Goal: Task Accomplishment & Management: Manage account settings

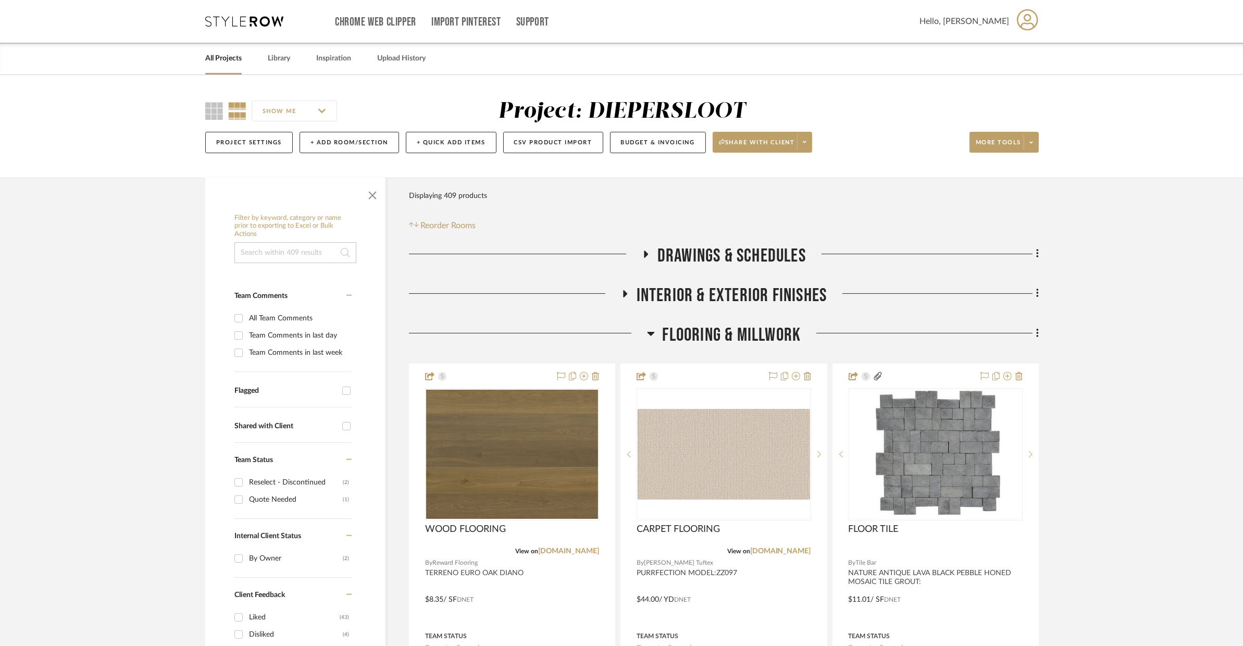
click at [692, 332] on span "Flooring & Millwork" at bounding box center [732, 335] width 139 height 22
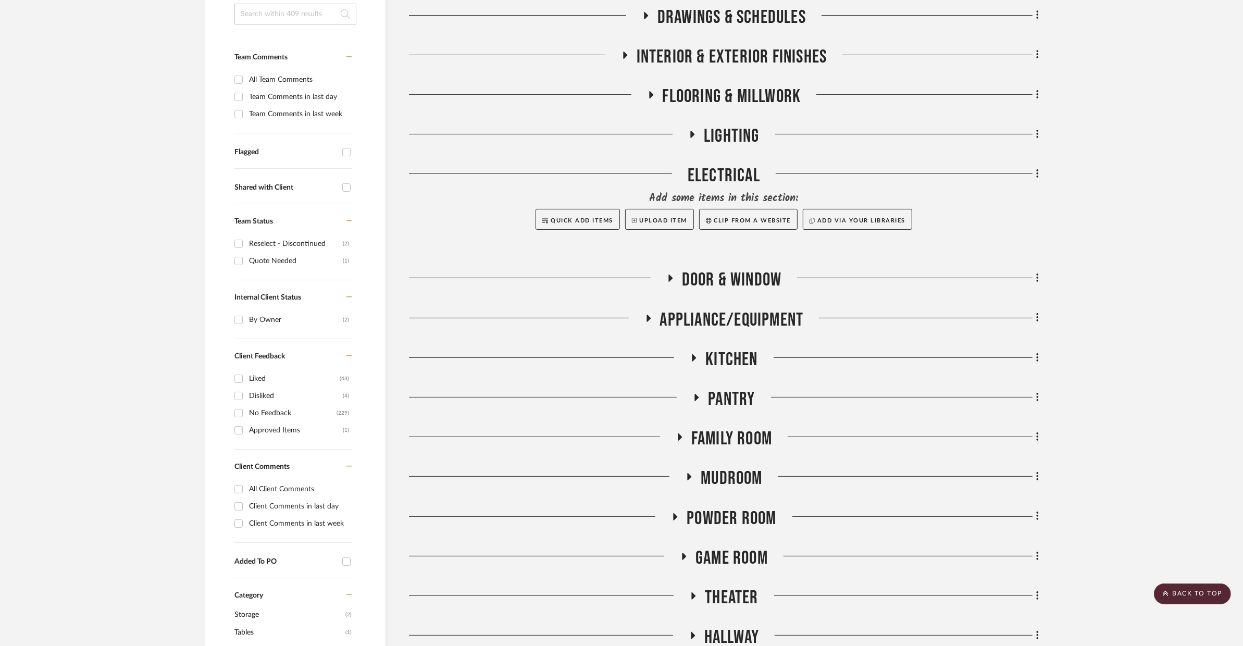
scroll to position [462, 0]
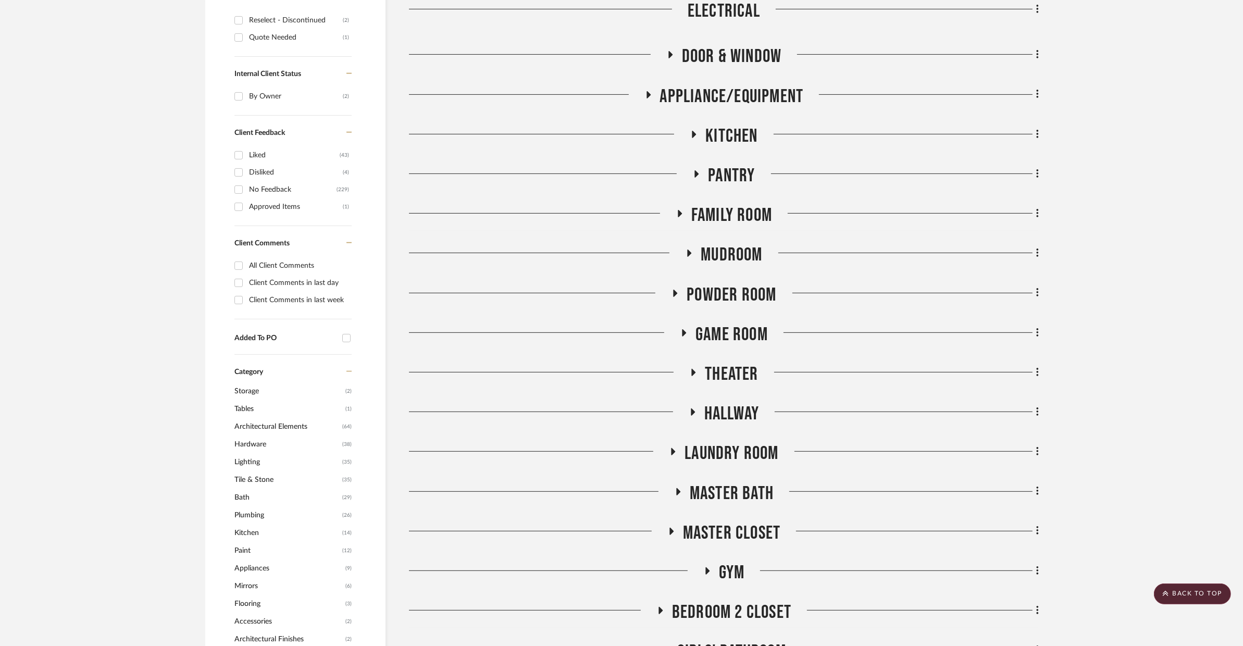
click at [727, 337] on span "Game Room" at bounding box center [732, 335] width 72 height 22
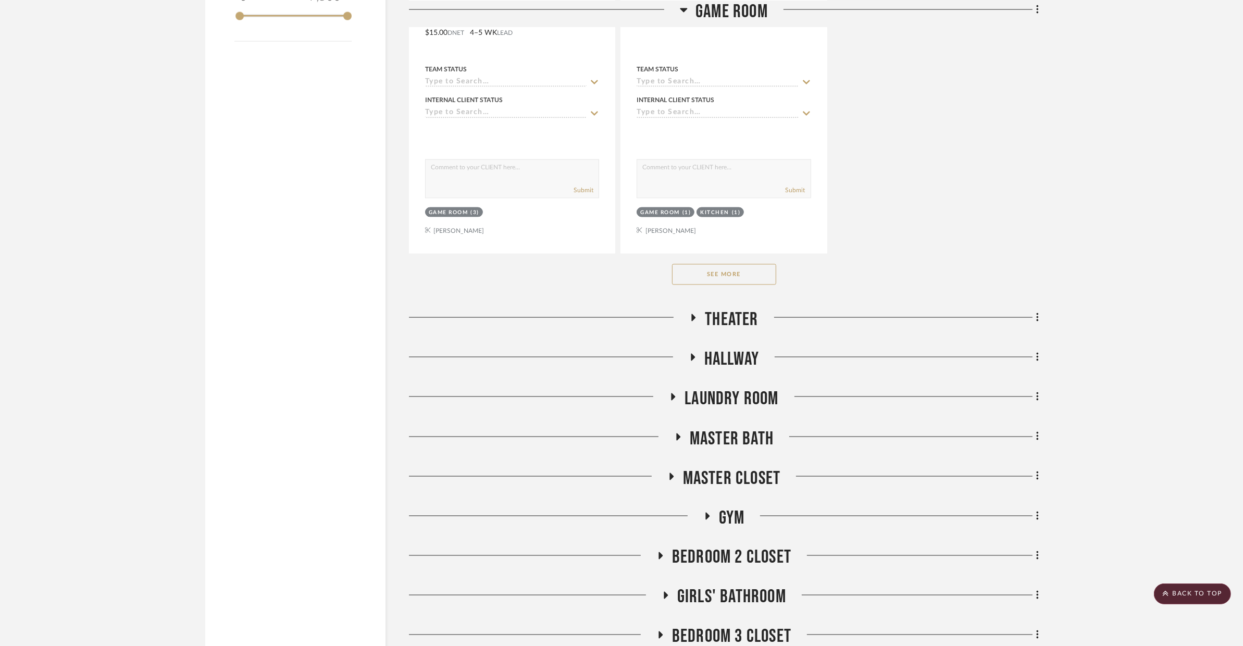
scroll to position [1993, 0]
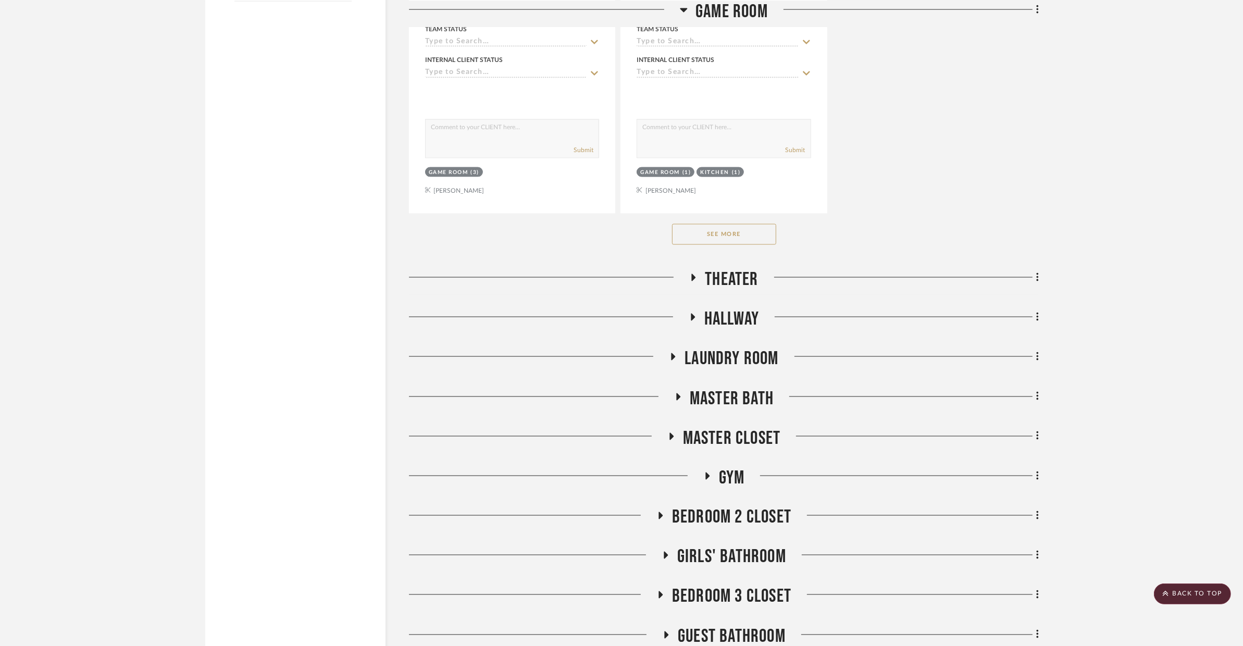
click at [737, 279] on span "Theater" at bounding box center [731, 279] width 53 height 22
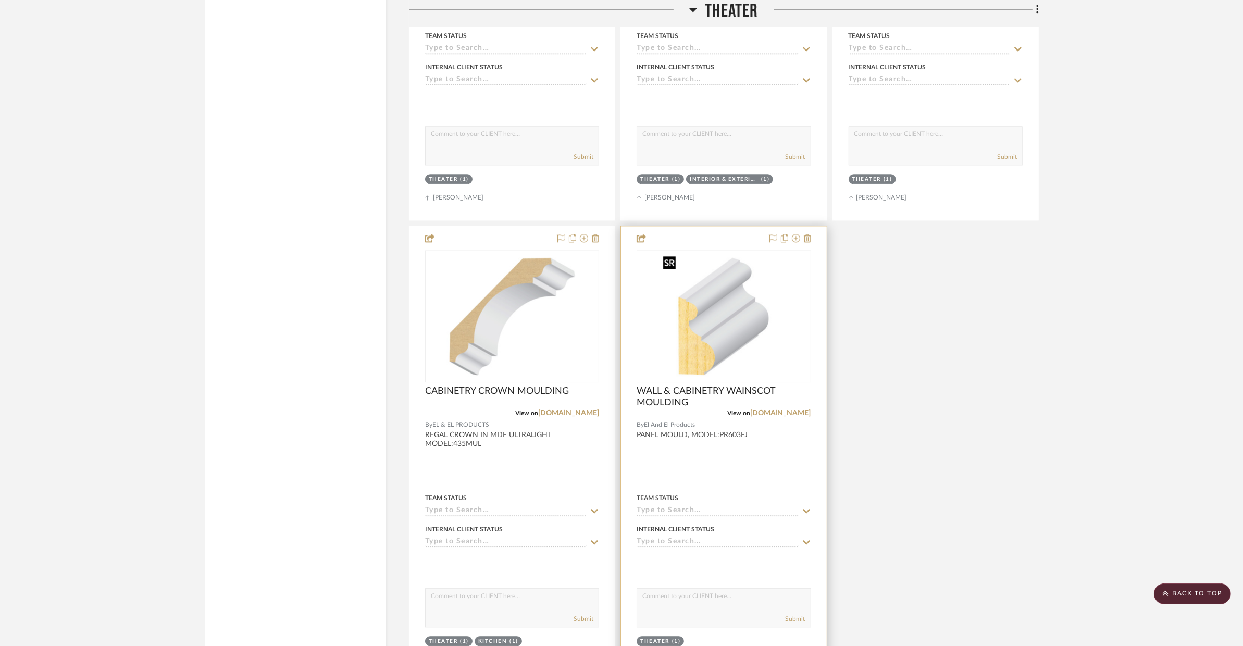
scroll to position [3312, 0]
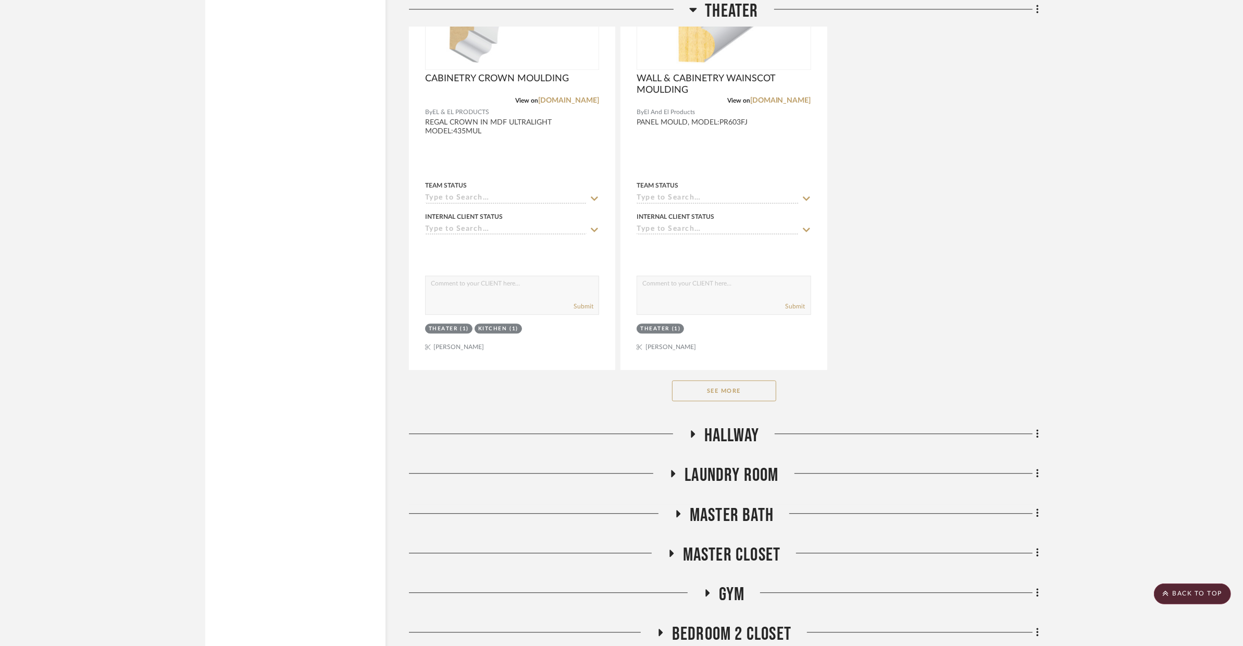
click at [703, 387] on button "See More" at bounding box center [724, 390] width 104 height 21
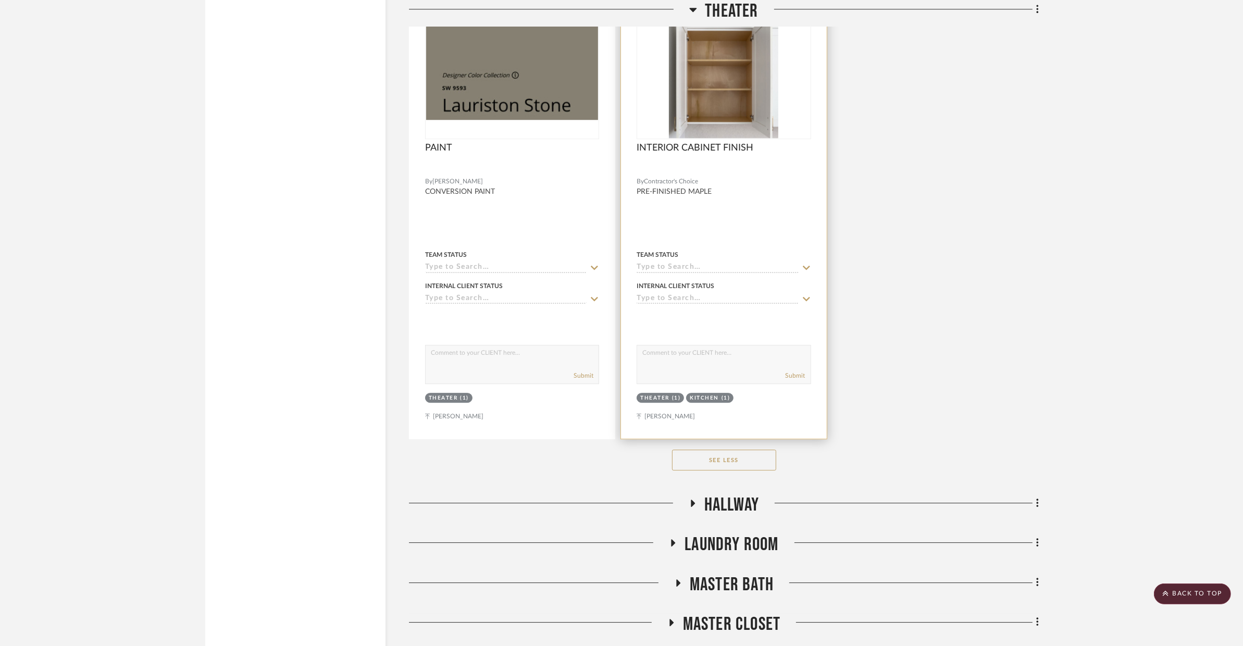
scroll to position [3711, 0]
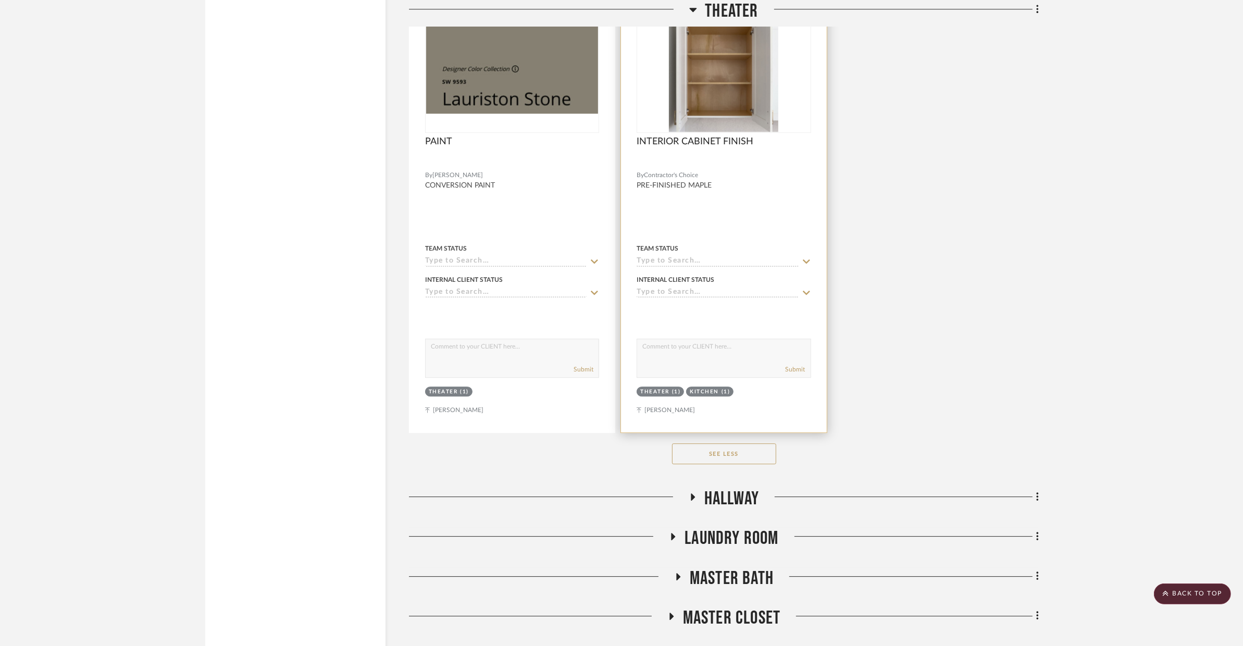
click at [772, 232] on div at bounding box center [723, 205] width 205 height 456
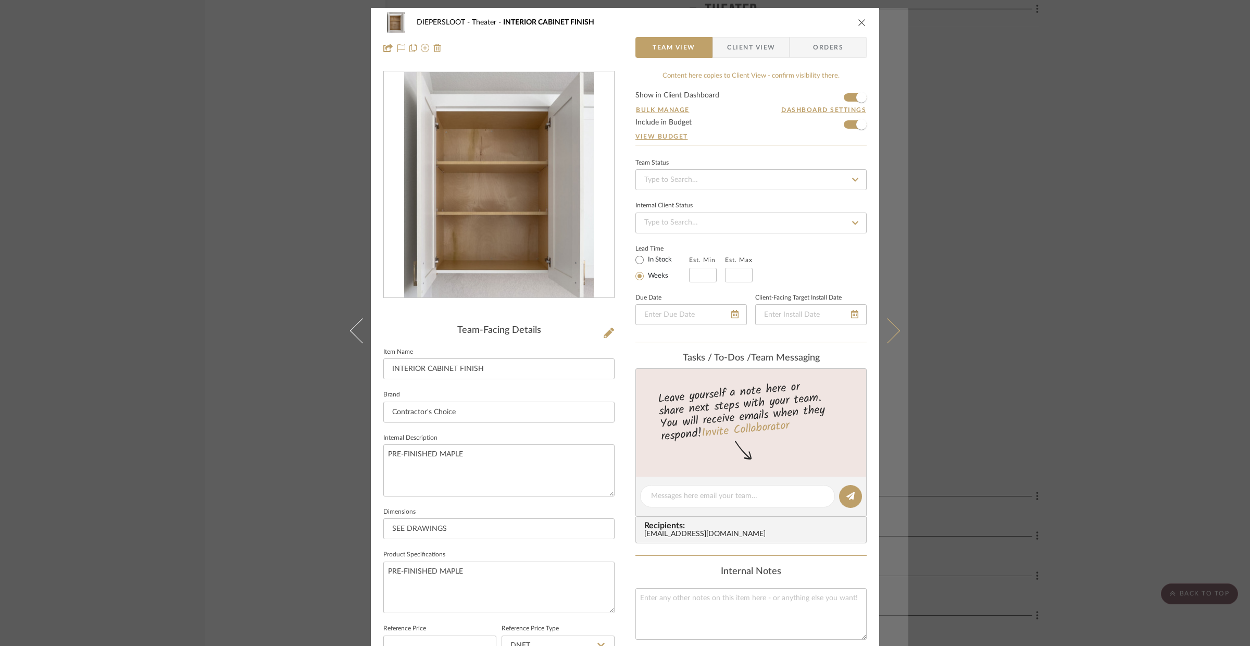
click at [902, 274] on button at bounding box center [893, 331] width 29 height 646
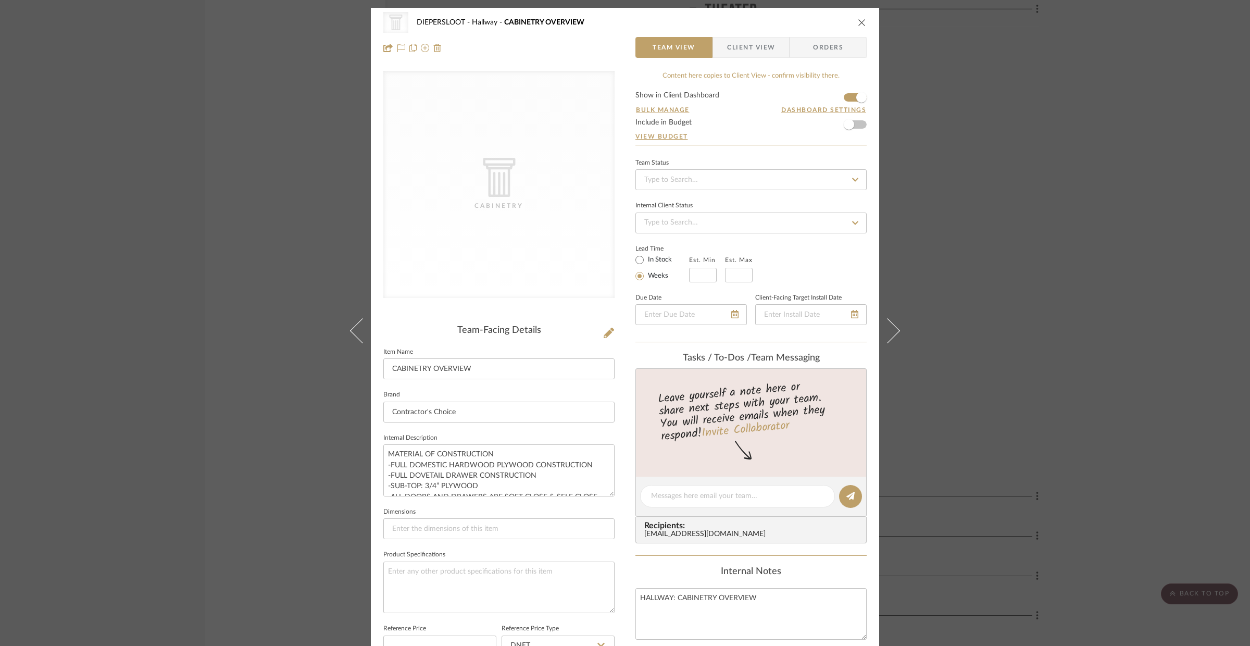
click at [973, 274] on div "CategoryIconArchitectural Created with Sketch. Cabinetry DIEPERSLOOT Hallway CA…" at bounding box center [625, 323] width 1250 height 646
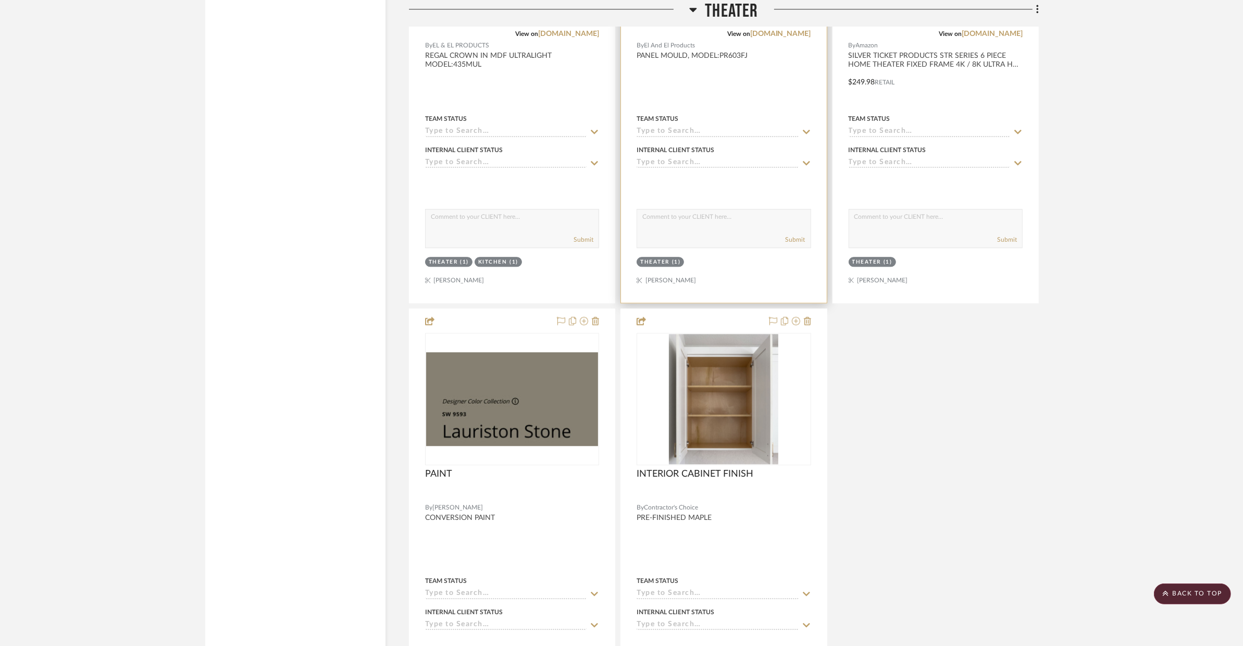
scroll to position [3526, 0]
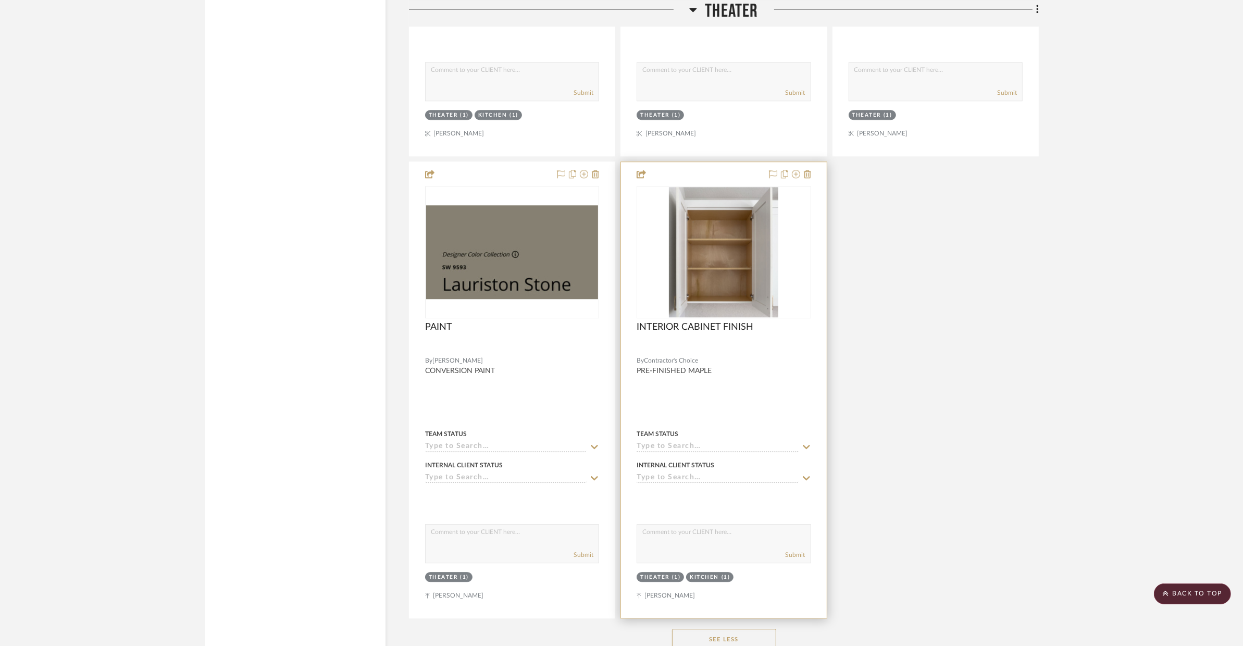
click at [753, 376] on div at bounding box center [723, 390] width 205 height 456
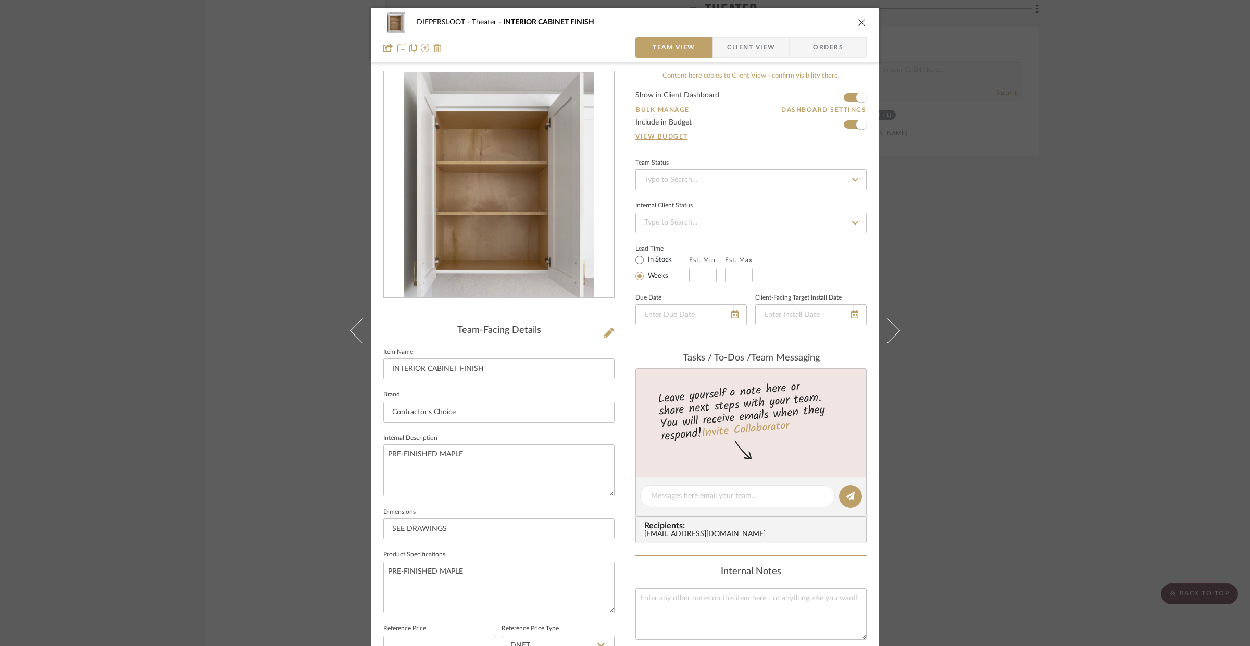
scroll to position [220, 0]
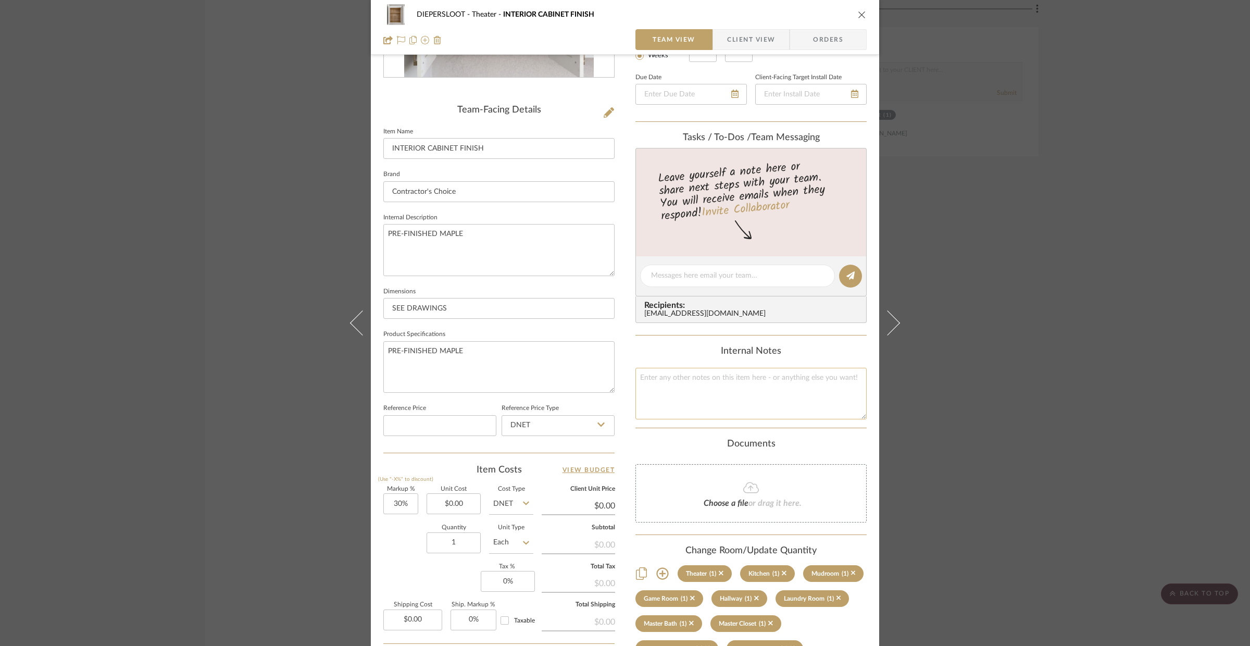
click at [704, 393] on textarea at bounding box center [751, 394] width 231 height 52
type textarea "Theater: Interior Cabinet Finish"
click at [557, 381] on textarea "PRE-FINISHED MAPLE" at bounding box center [498, 367] width 231 height 52
click at [958, 358] on div "DIEPERSLOOT Theater INTERIOR CABINET FINISH Team View Client View Orders Team-F…" at bounding box center [625, 323] width 1250 height 646
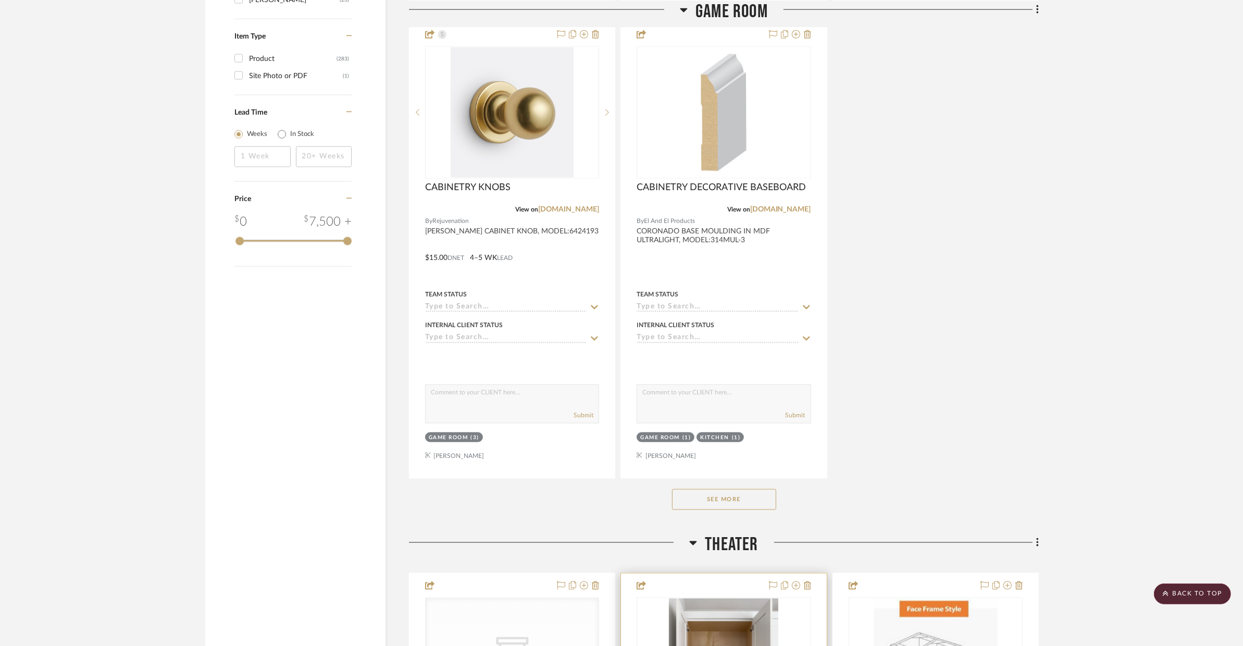
scroll to position [2020, 0]
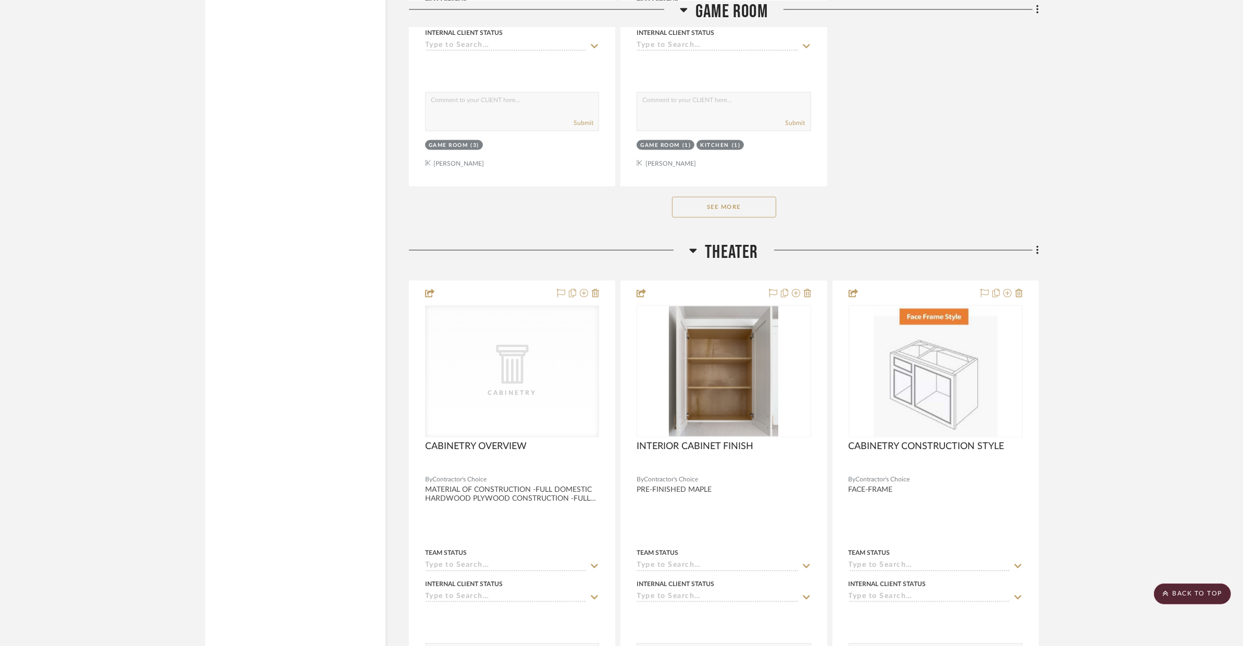
click at [758, 208] on button "See More" at bounding box center [724, 207] width 104 height 21
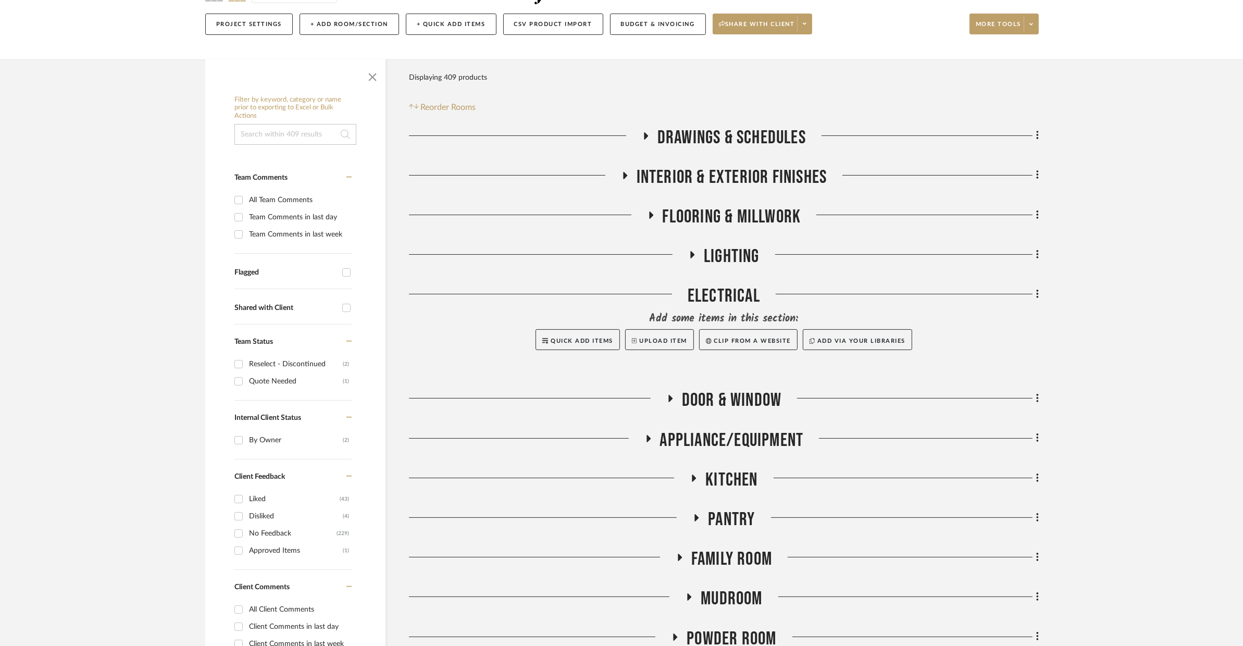
scroll to position [240, 0]
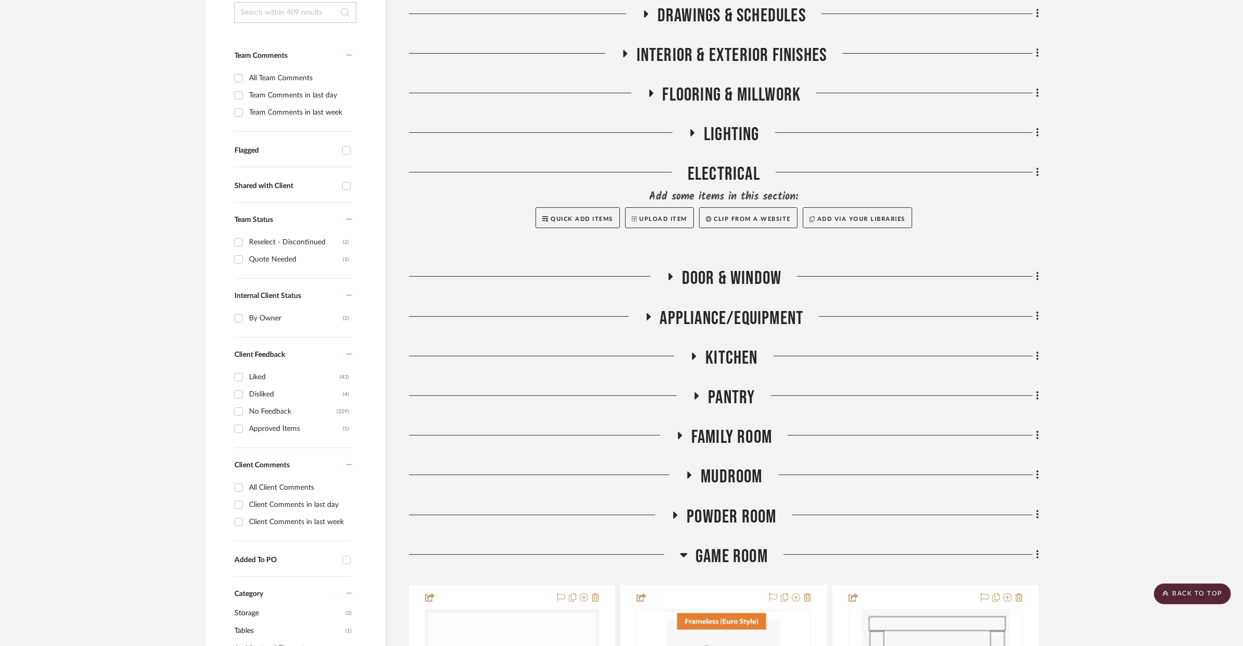
click at [731, 361] on span "Kitchen" at bounding box center [731, 358] width 52 height 22
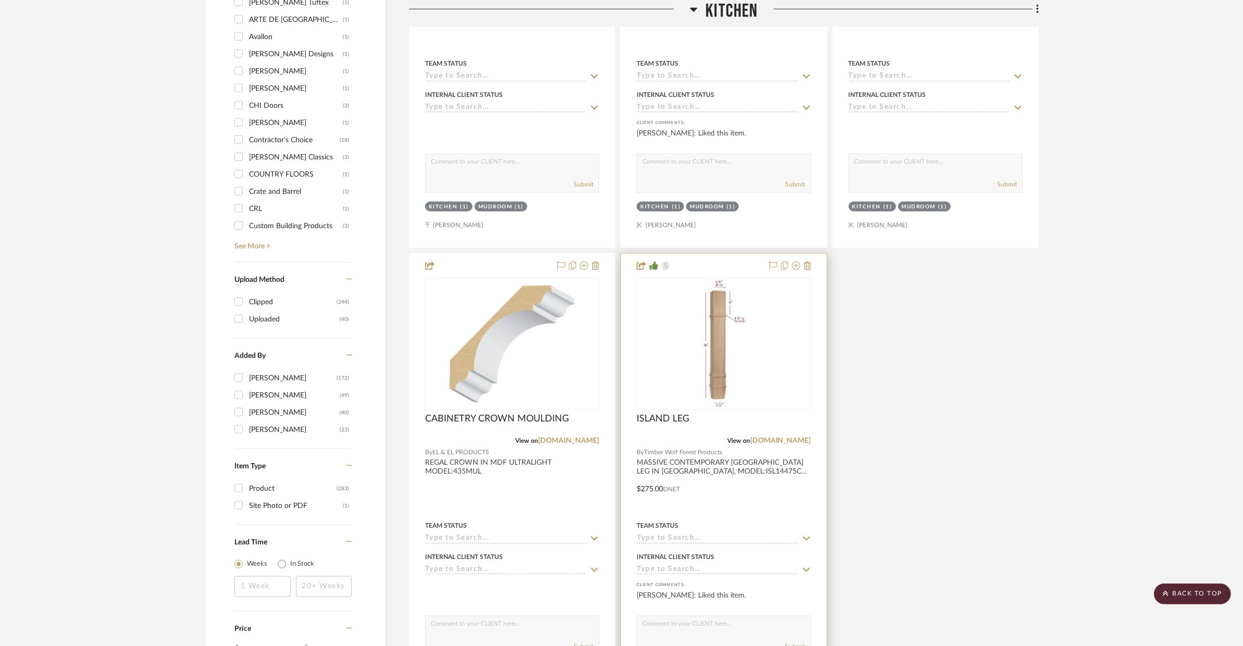
scroll to position [1832, 0]
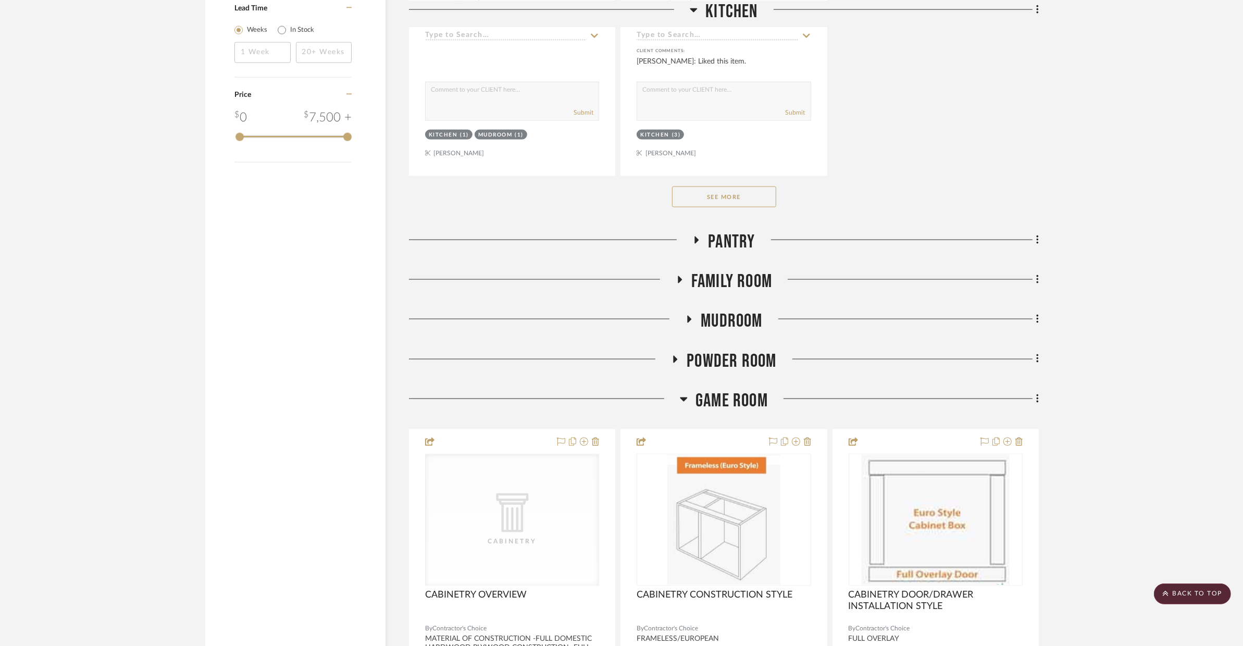
click at [748, 202] on button "See More" at bounding box center [724, 197] width 104 height 21
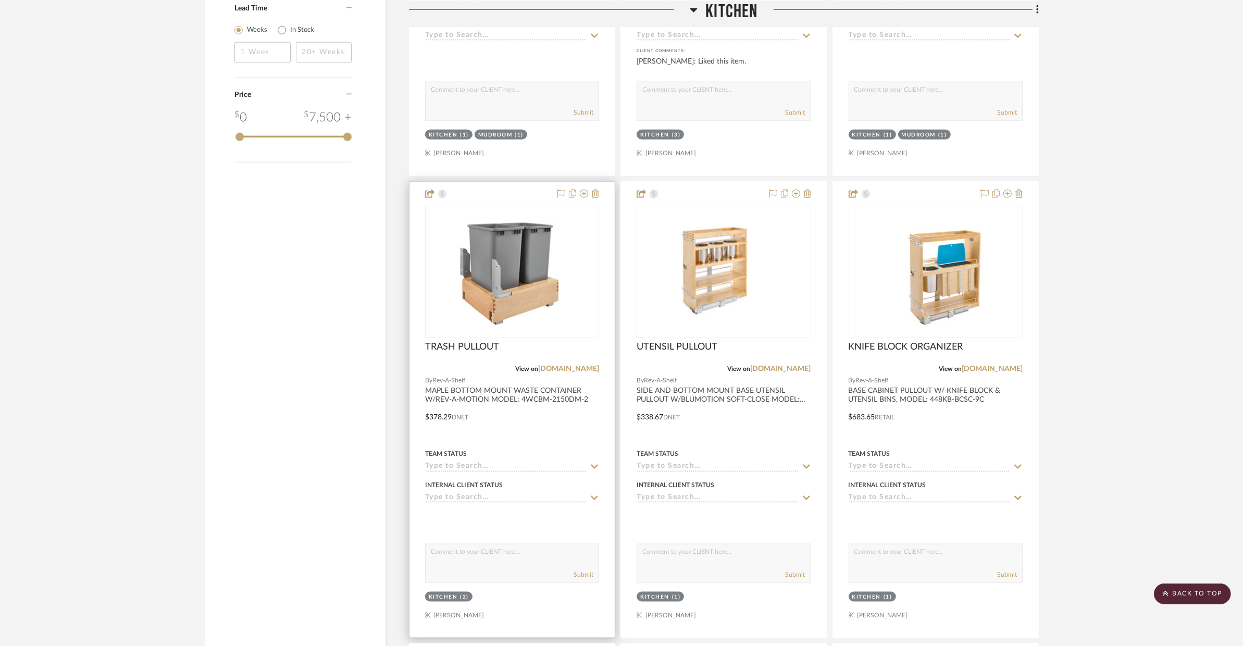
click at [541, 418] on div at bounding box center [512, 410] width 205 height 456
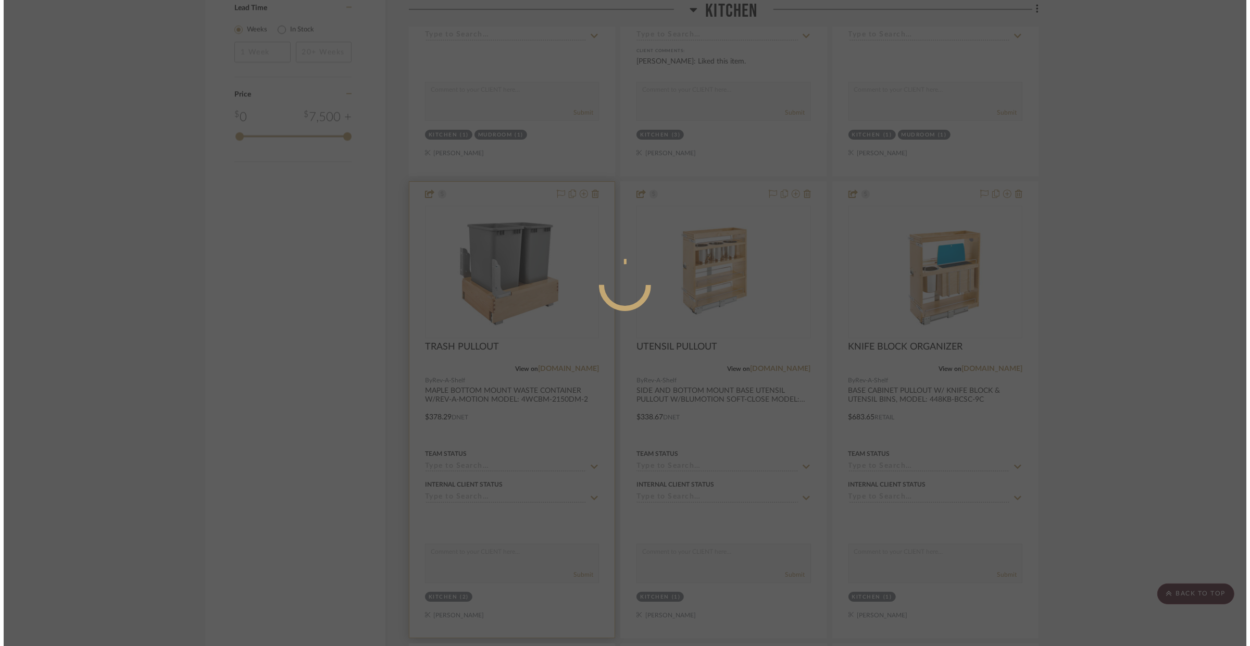
scroll to position [0, 0]
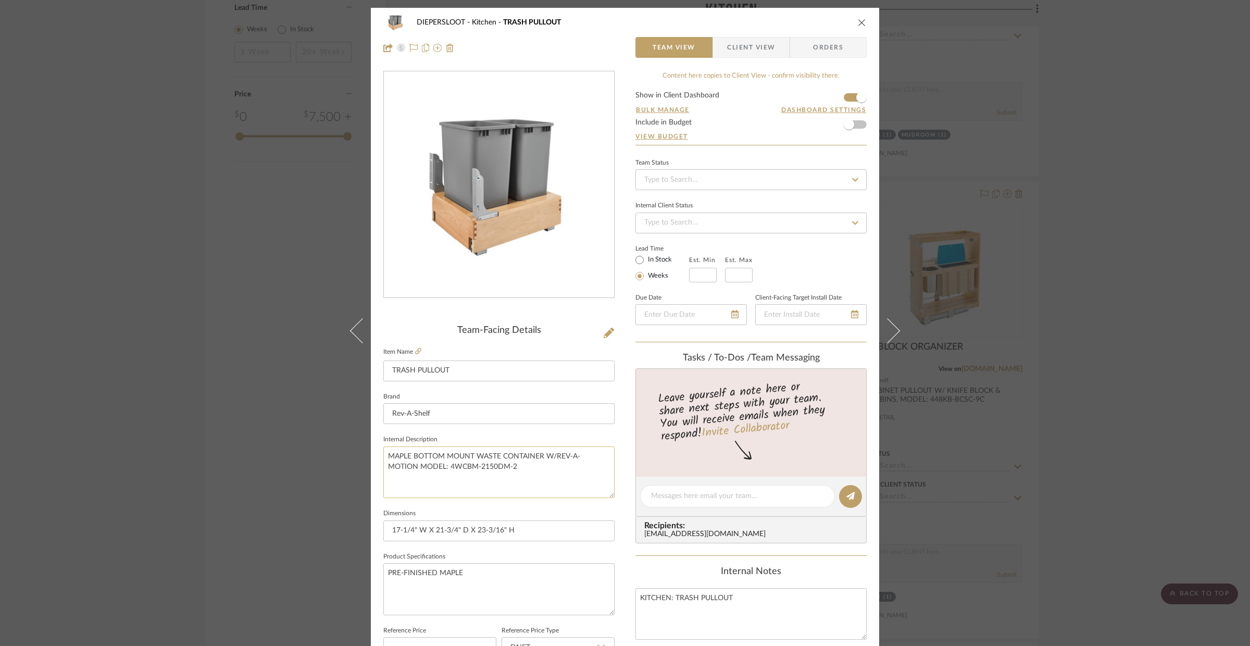
drag, startPoint x: 523, startPoint y: 469, endPoint x: 447, endPoint y: 471, distance: 75.6
click at [447, 471] on textarea "MAPLE BOTTOM MOUNT WASTE CONTAINER W/REV-A-MOTION MODEL: 4WCBM-2150DM-2" at bounding box center [498, 473] width 231 height 52
click at [859, 22] on icon "close" at bounding box center [862, 22] width 8 height 8
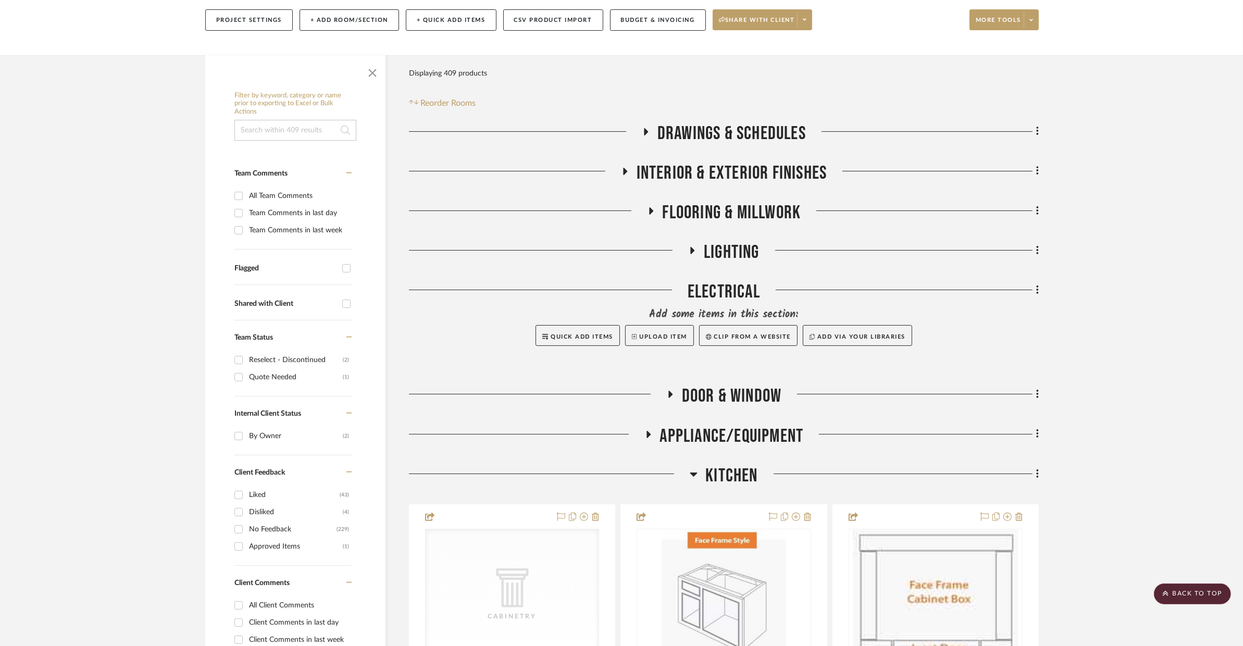
scroll to position [81, 0]
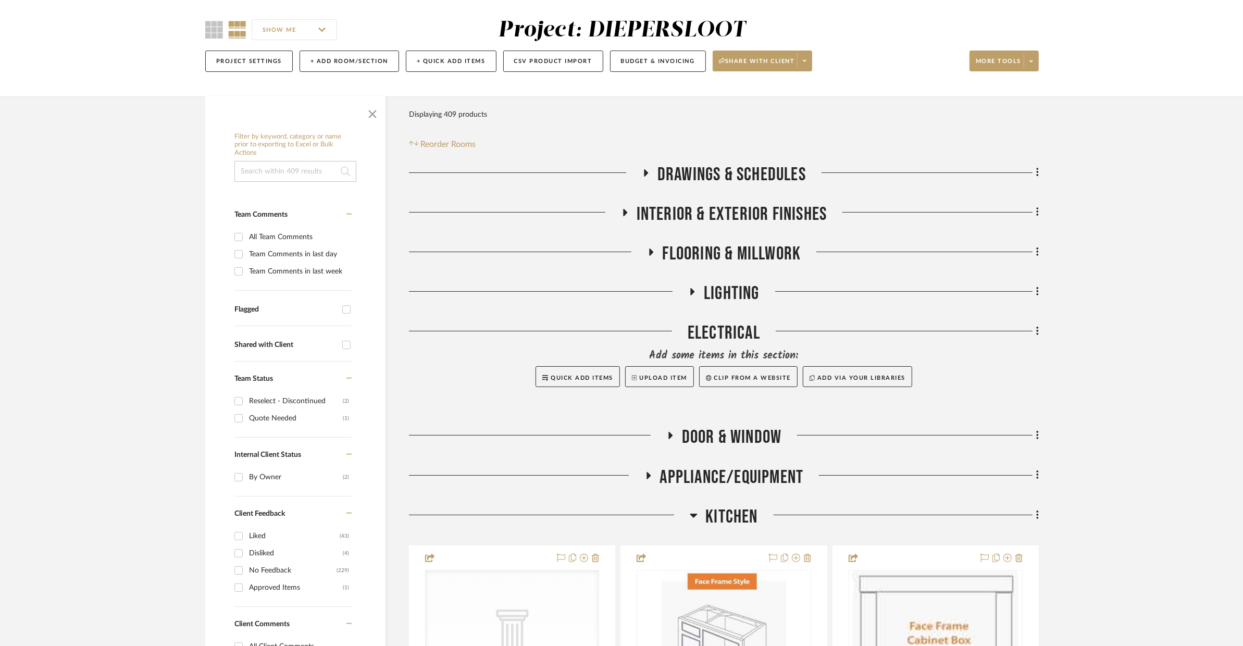
click at [709, 511] on span "Kitchen" at bounding box center [731, 517] width 52 height 22
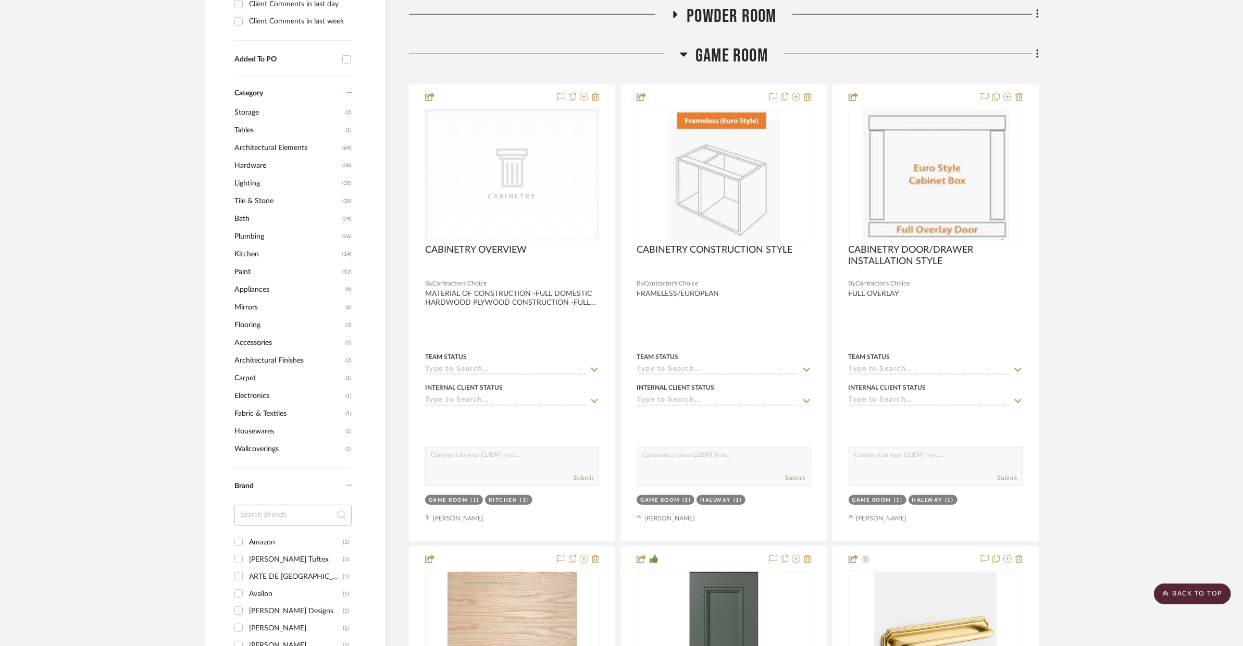
scroll to position [519, 0]
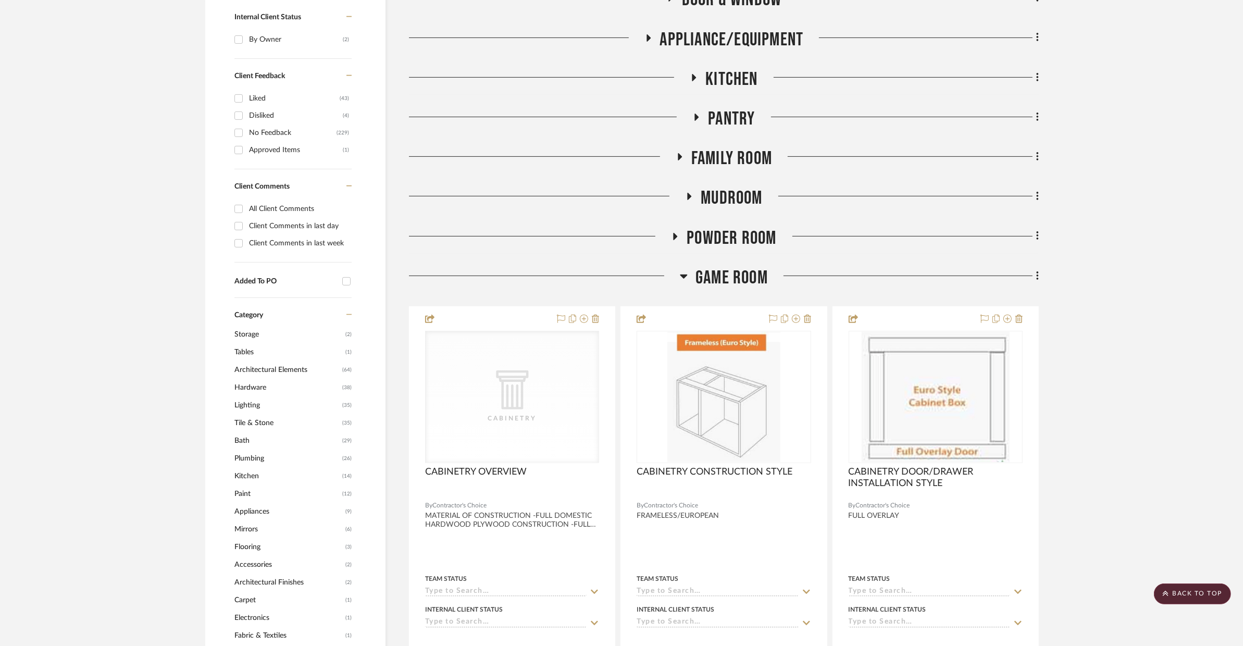
click at [720, 280] on span "Game Room" at bounding box center [732, 278] width 72 height 22
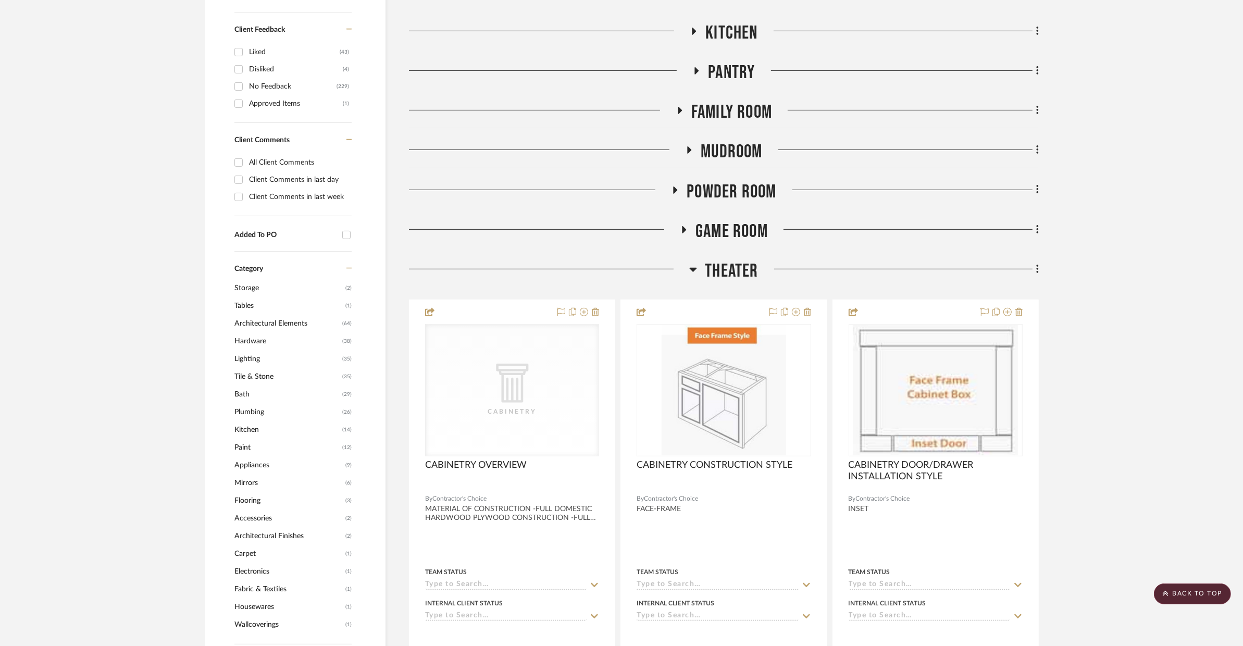
scroll to position [674, 0]
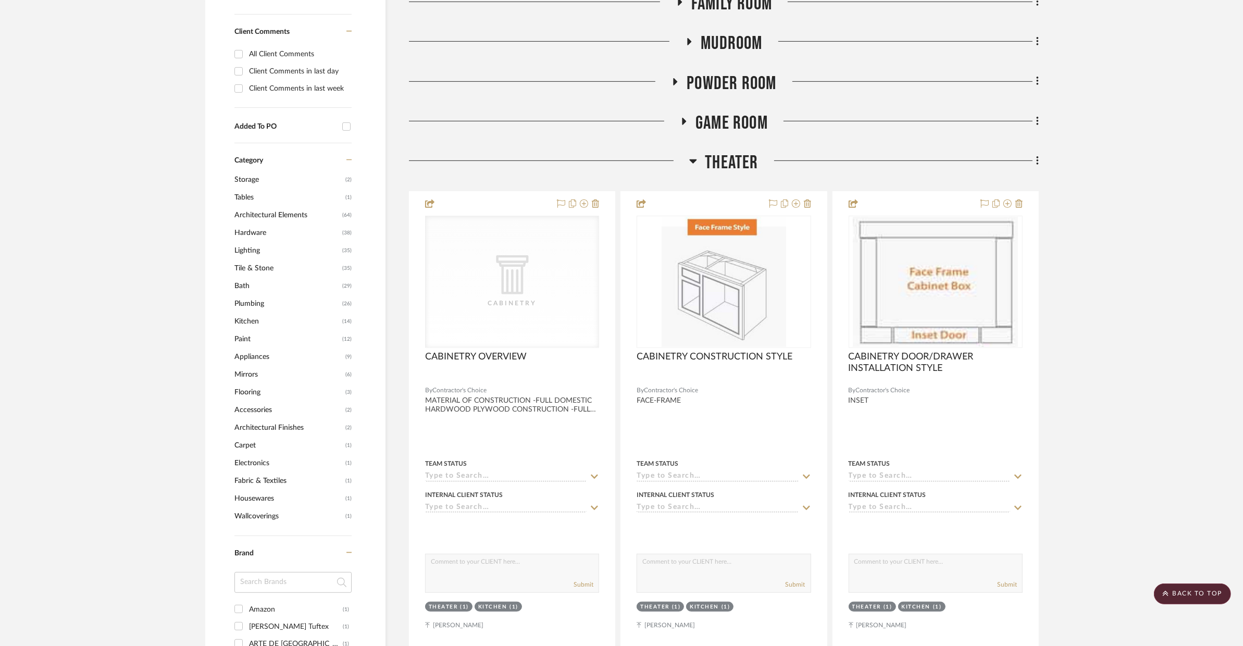
click at [733, 174] on div "Theater" at bounding box center [724, 165] width 630 height 27
click at [734, 169] on span "Theater" at bounding box center [731, 163] width 53 height 22
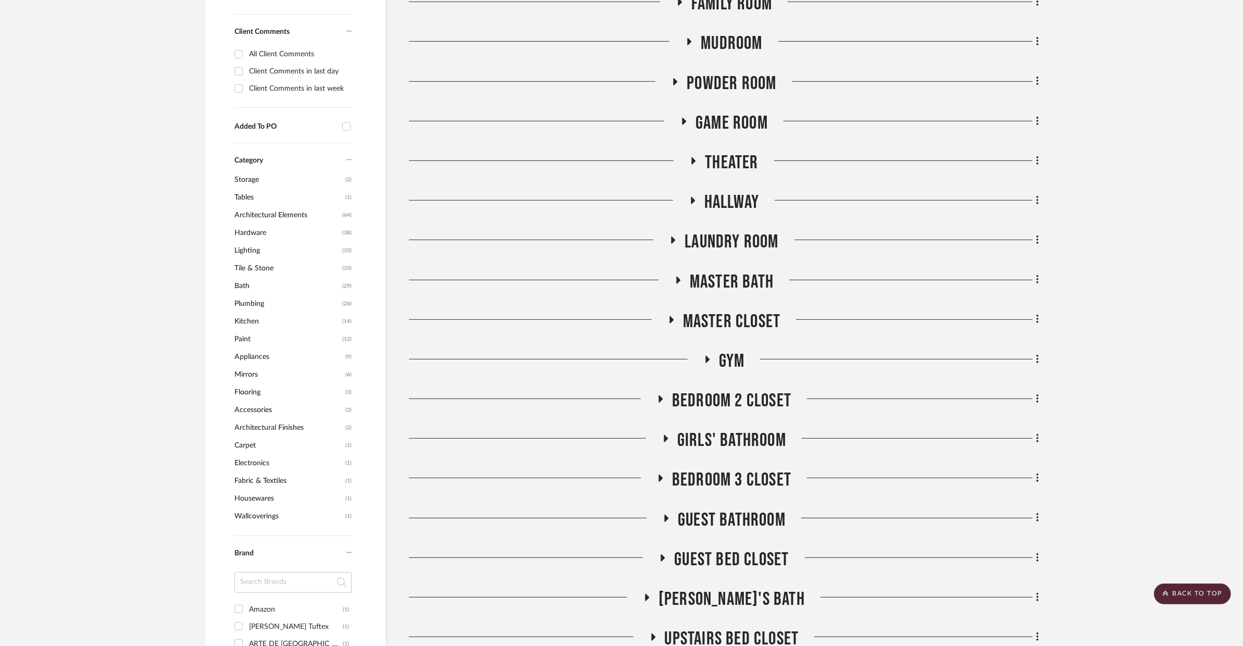
click at [730, 197] on span "Hallway" at bounding box center [731, 202] width 55 height 22
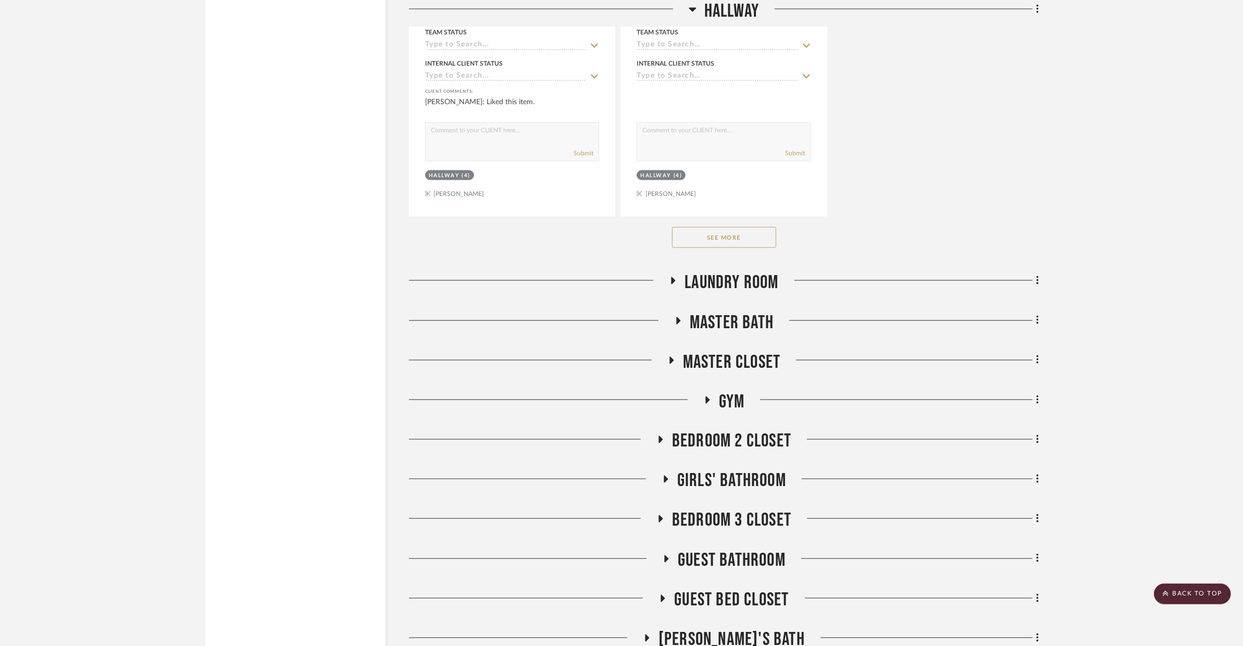
scroll to position [2179, 0]
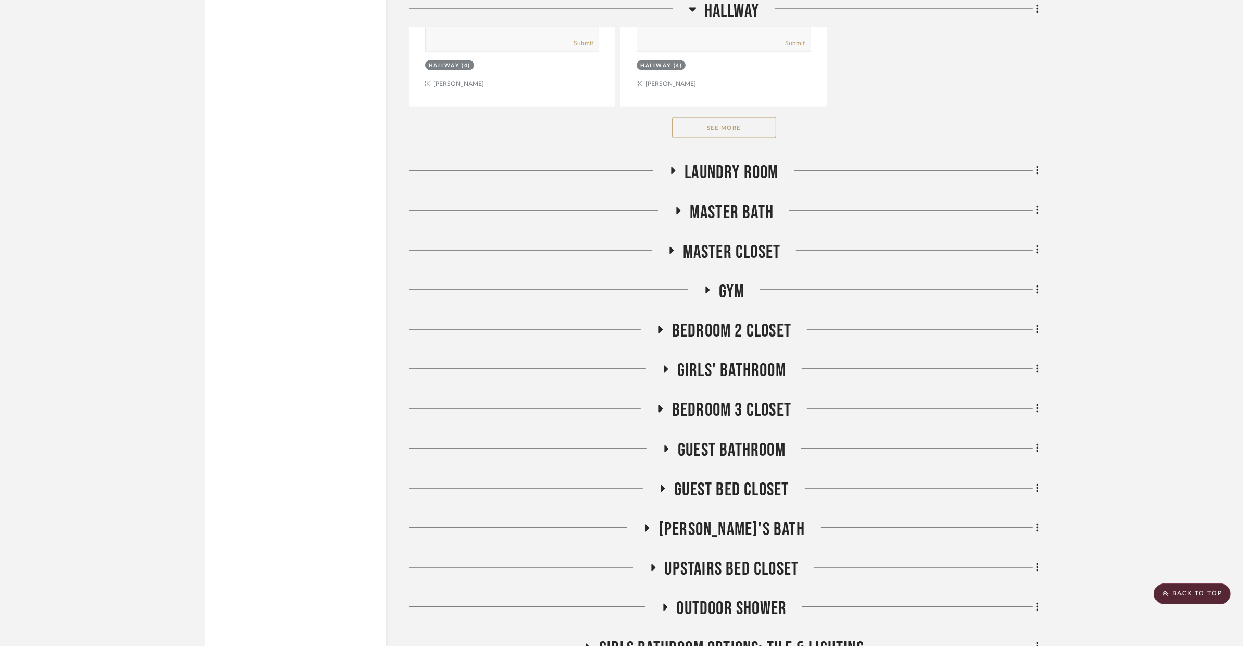
click at [750, 130] on button "See More" at bounding box center [724, 127] width 104 height 21
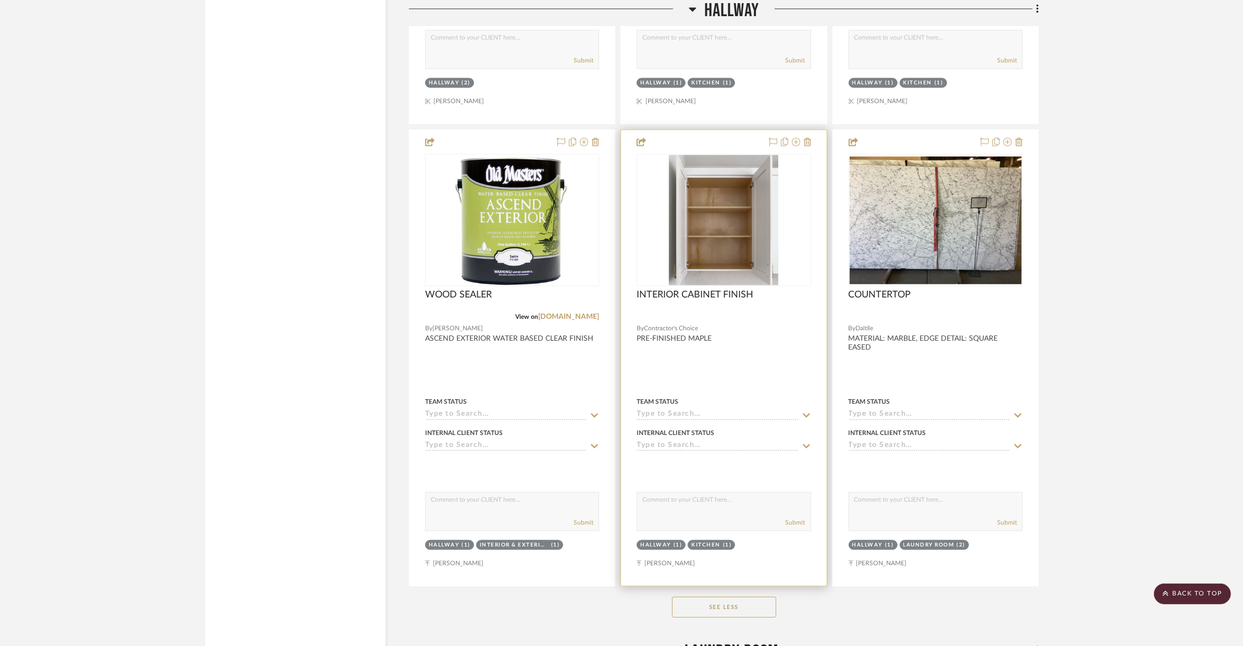
scroll to position [2487, 0]
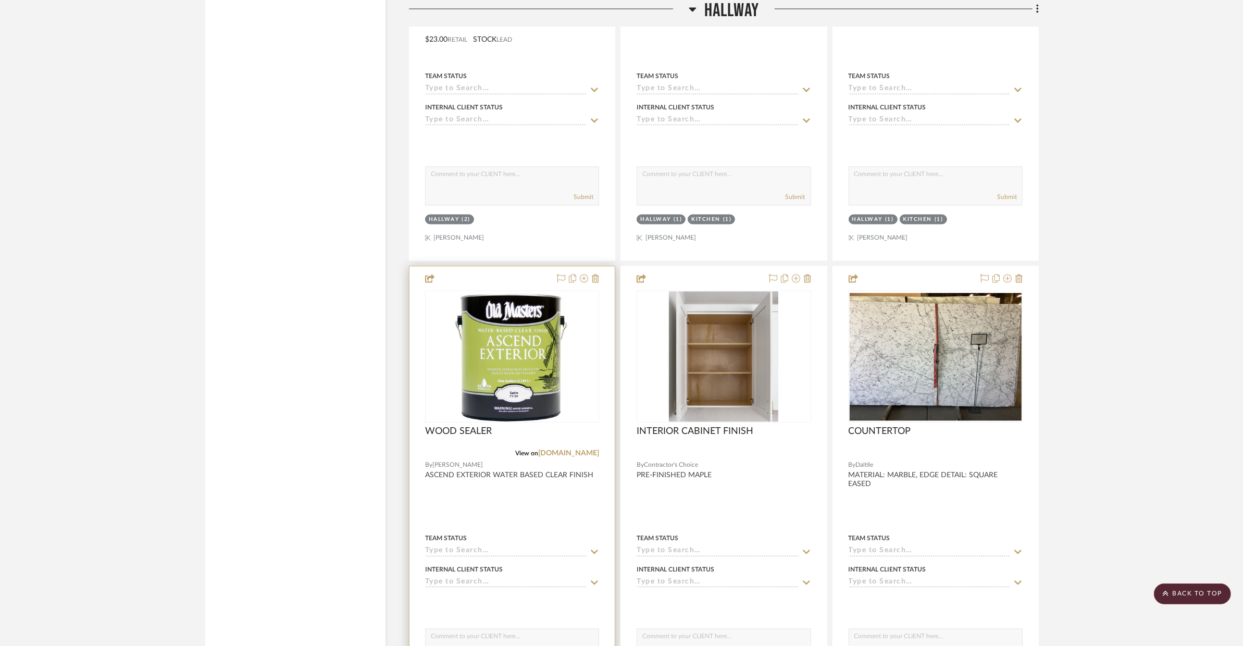
click at [543, 513] on div at bounding box center [512, 495] width 205 height 456
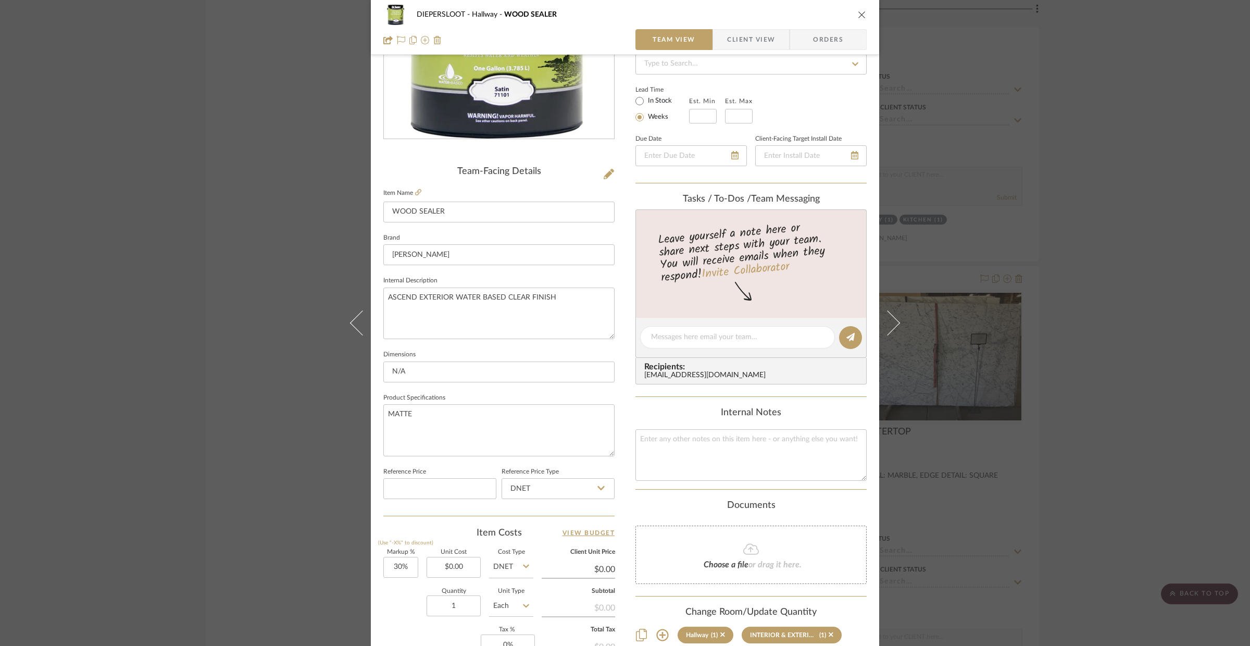
scroll to position [225, 0]
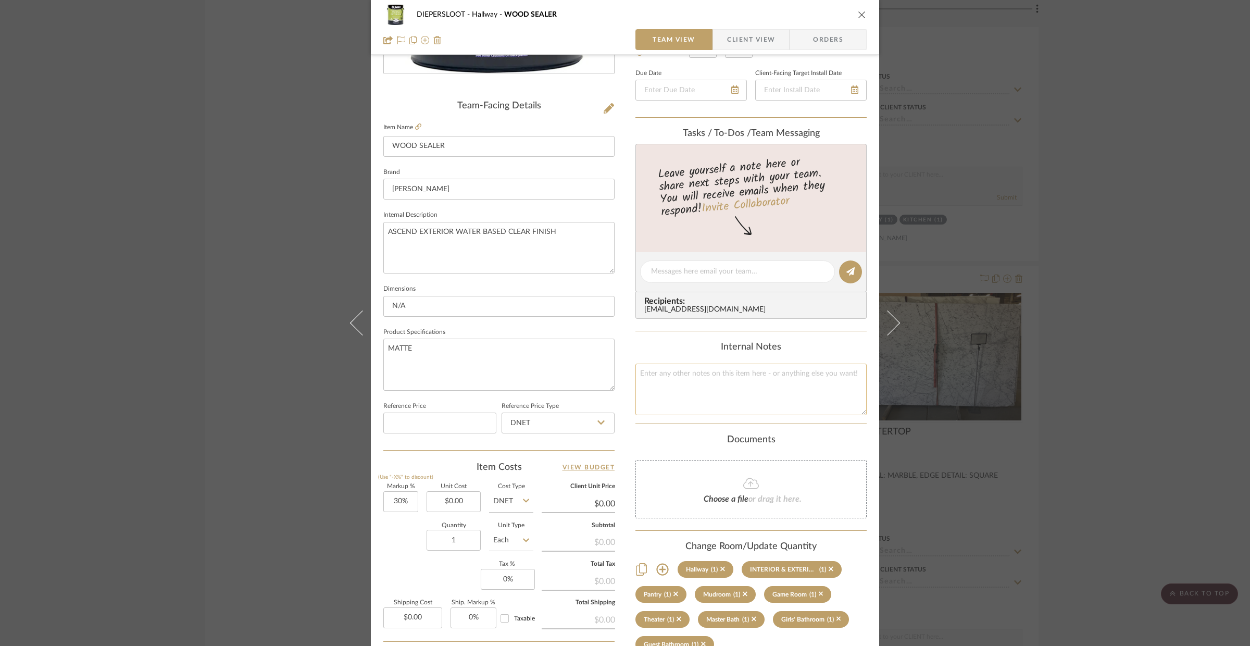
click at [679, 387] on textarea at bounding box center [751, 390] width 231 height 52
type textarea "HALLWAY SHELVES: WOOD SEALER"
click at [272, 413] on div "DIEPERSLOOT Hallway WOOD SEALER Team View Client View Orders Team-Facing Detail…" at bounding box center [625, 323] width 1250 height 646
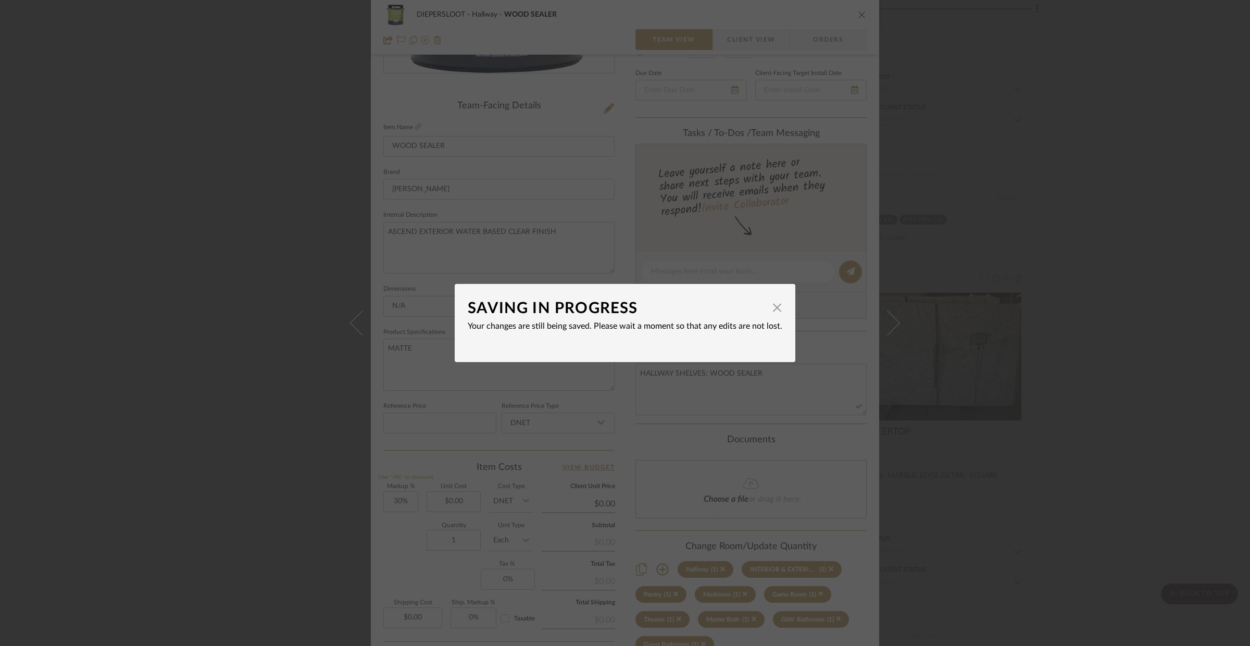
click at [778, 311] on dialog-content "SAVING IN PROGRESS × Your changes are still being saved. Please wait a moment s…" at bounding box center [625, 323] width 341 height 78
click at [773, 311] on span "button" at bounding box center [777, 307] width 21 height 21
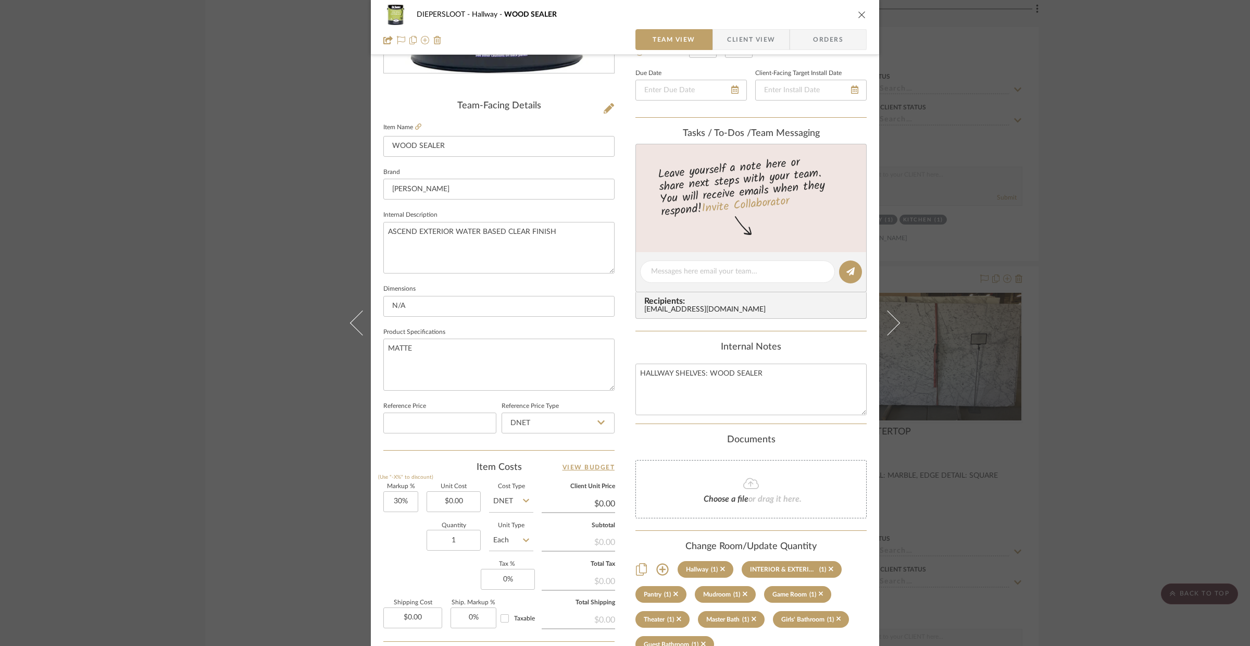
click at [858, 17] on icon "close" at bounding box center [862, 14] width 8 height 8
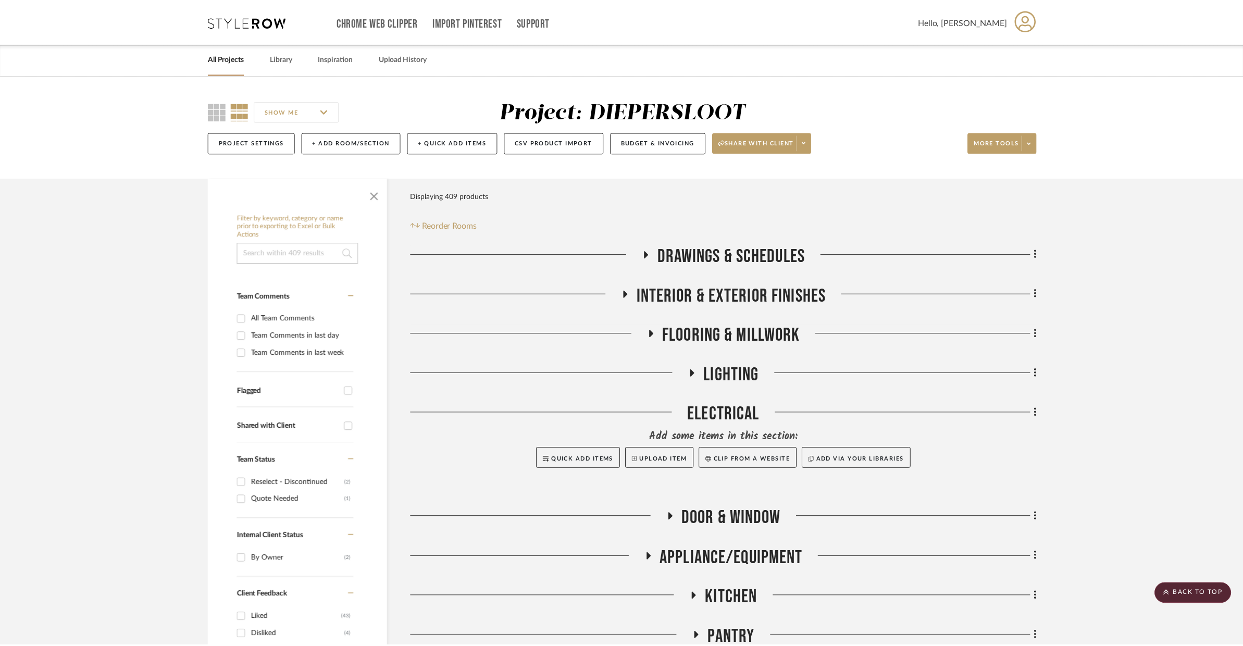
scroll to position [2487, 0]
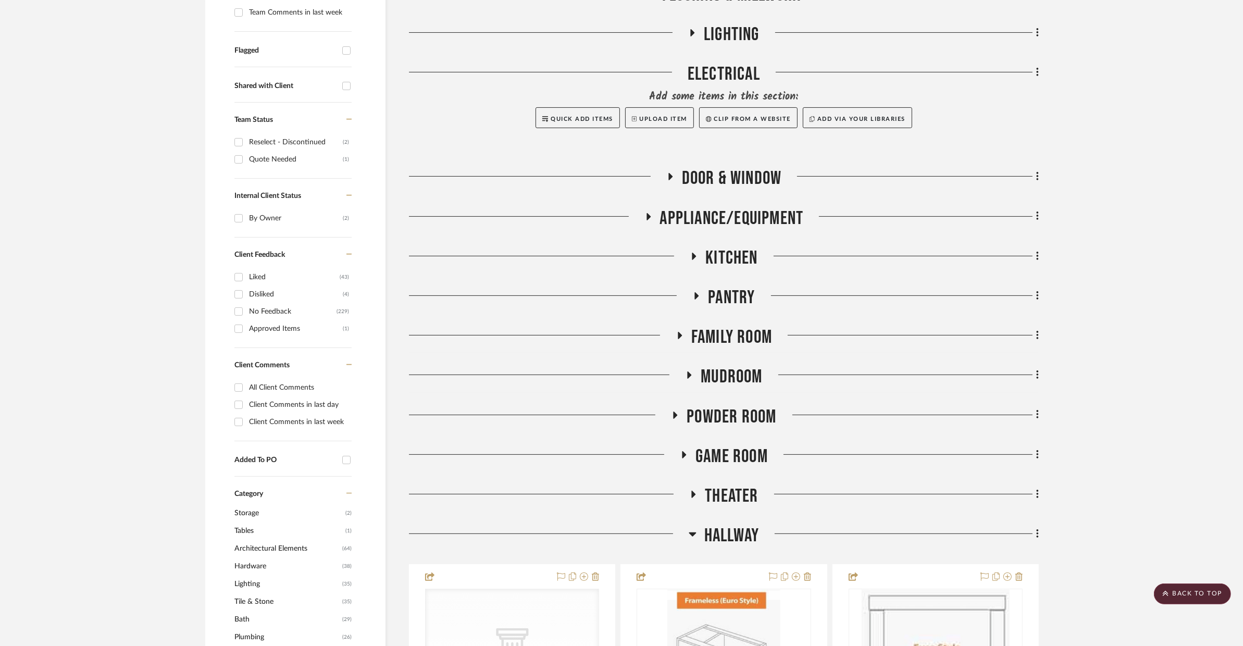
scroll to position [449, 0]
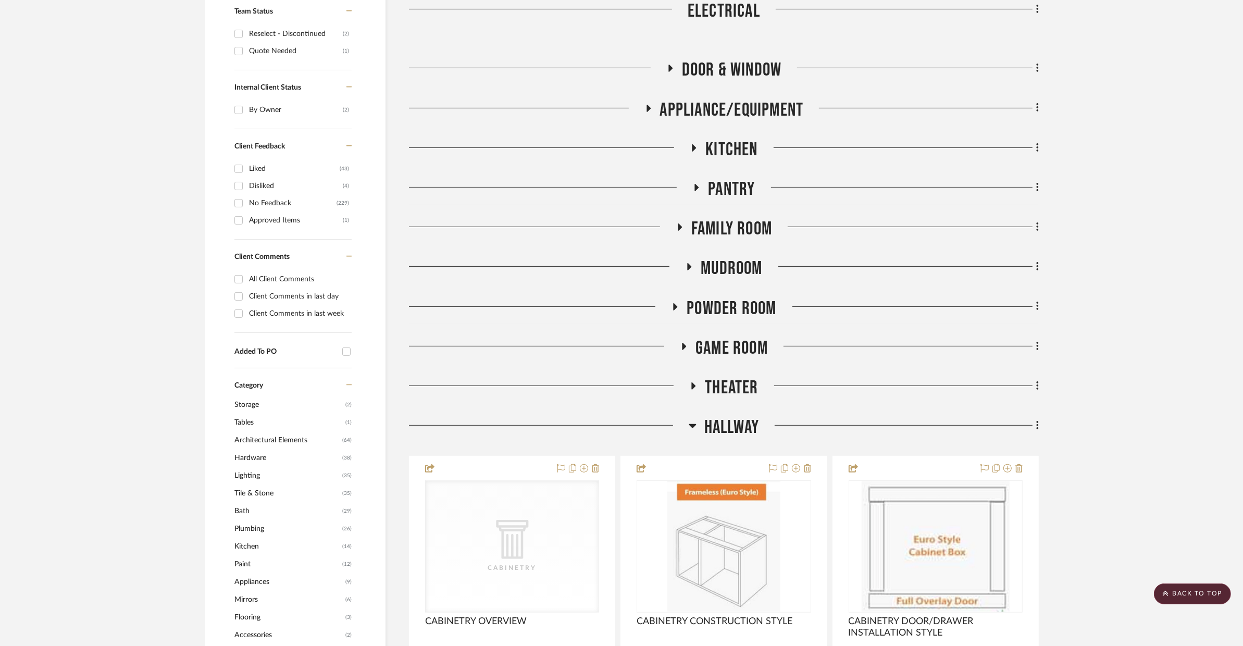
click at [717, 431] on span "Hallway" at bounding box center [731, 427] width 55 height 22
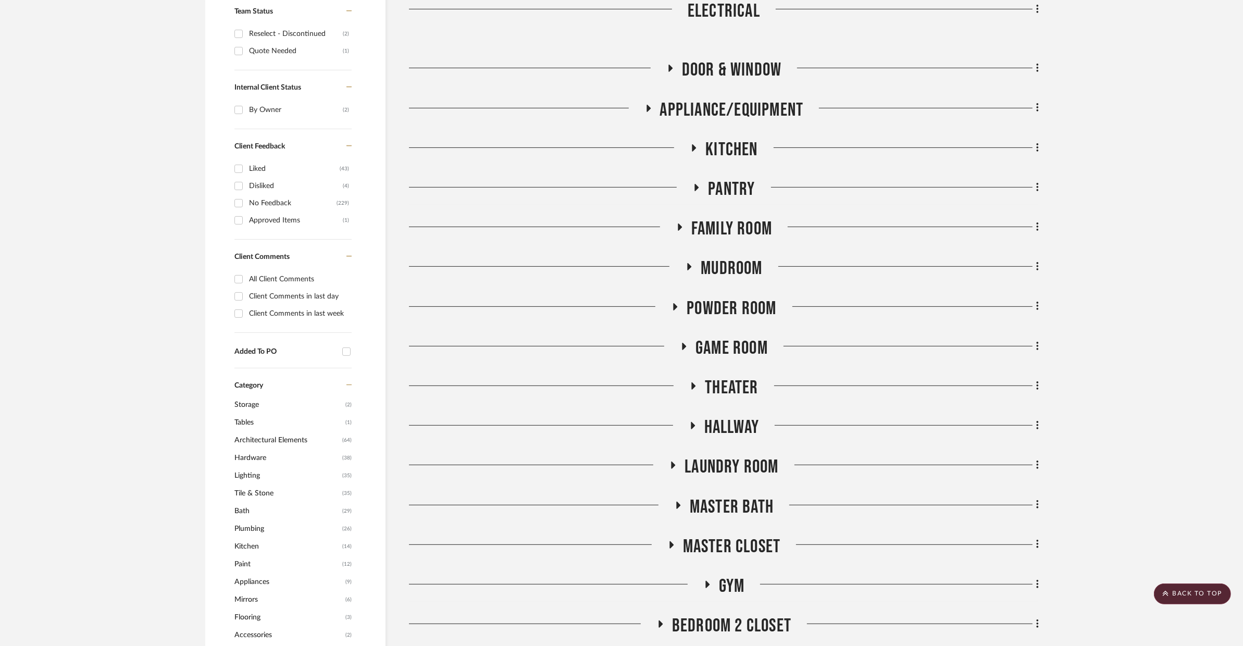
click at [716, 462] on span "Laundry Room" at bounding box center [732, 467] width 94 height 22
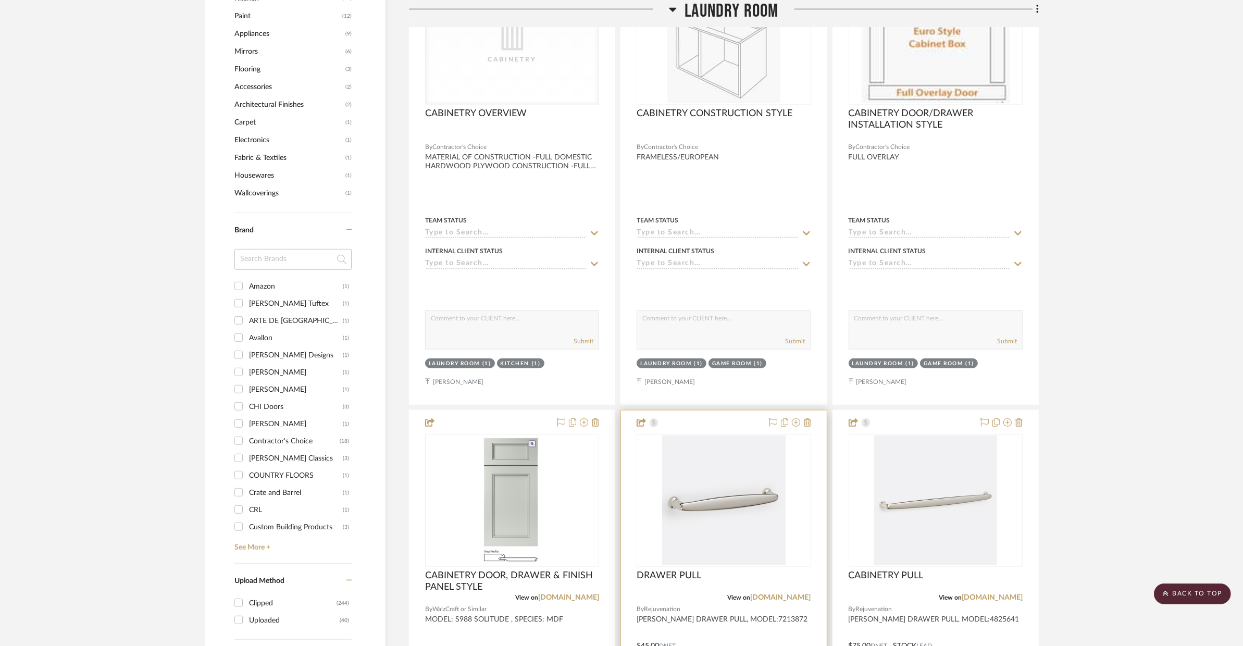
scroll to position [930, 0]
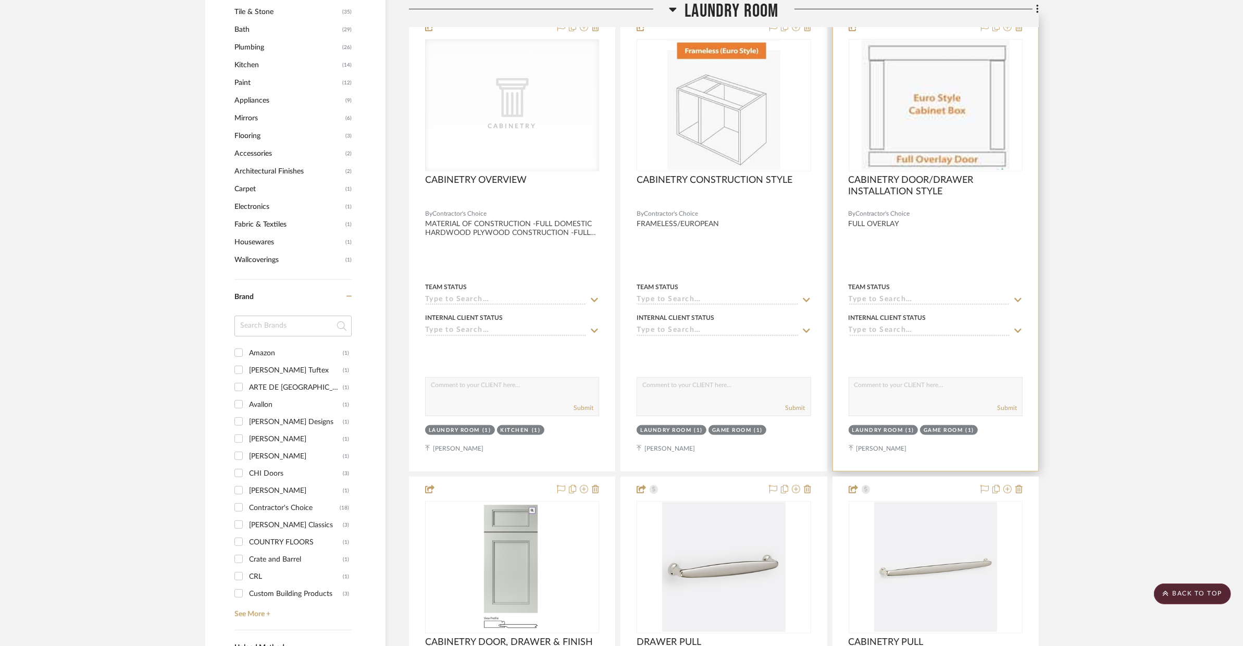
click at [932, 246] on div at bounding box center [935, 243] width 205 height 456
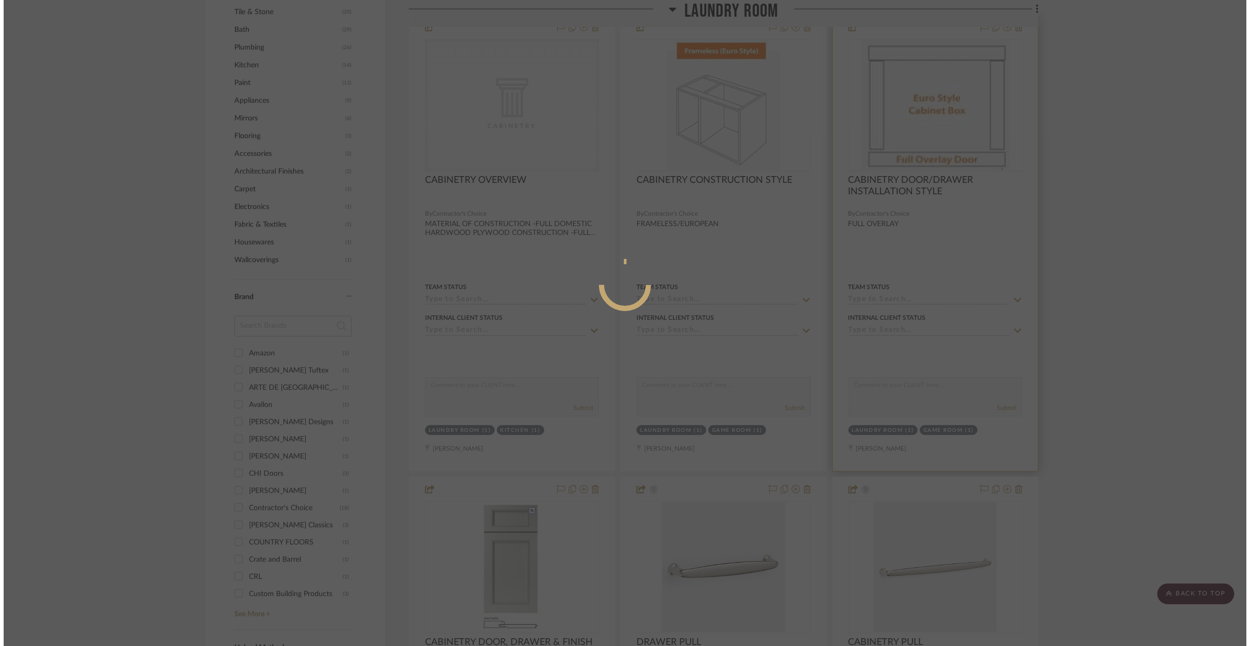
scroll to position [0, 0]
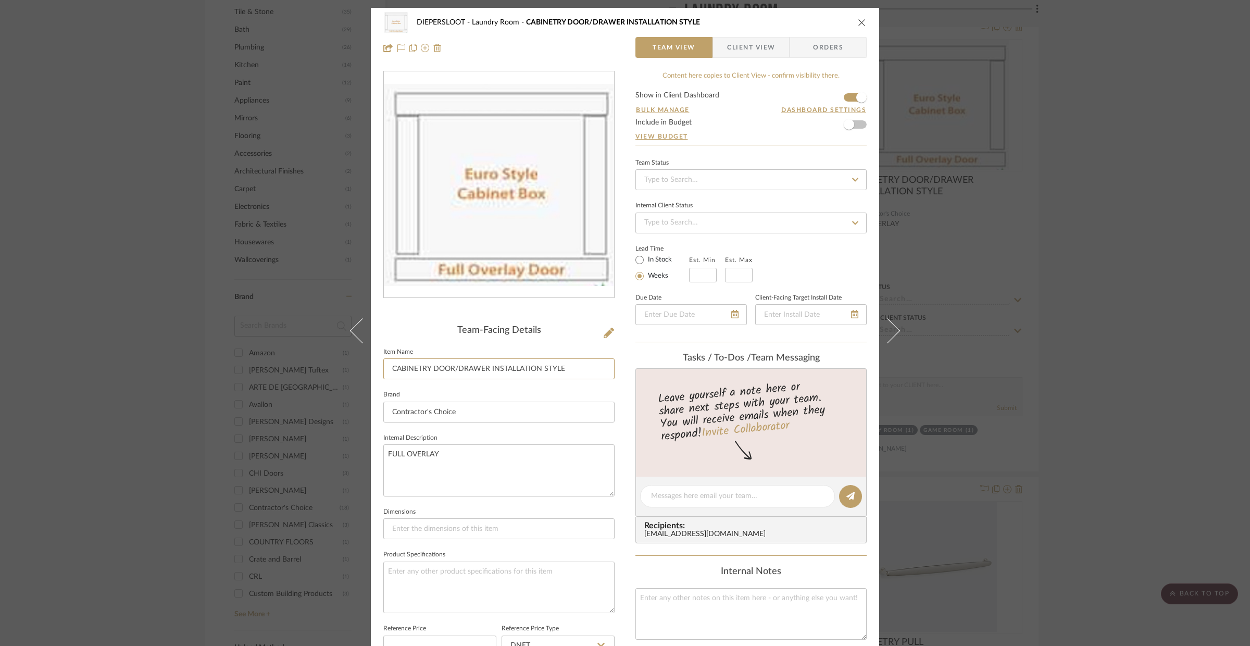
drag, startPoint x: 563, startPoint y: 372, endPoint x: 369, endPoint y: 369, distance: 193.8
click at [371, 369] on div "DIEPERSLOOT Laundry Room CABINETRY DOOR/DRAWER INSTALLATION STYLE Team View Cli…" at bounding box center [625, 488] width 509 height 960
click at [785, 615] on textarea at bounding box center [751, 614] width 231 height 52
paste textarea "CABINETRY DOOR/DRAWER INSTALLATION STYLE"
drag, startPoint x: 664, startPoint y: 612, endPoint x: 651, endPoint y: 606, distance: 14.0
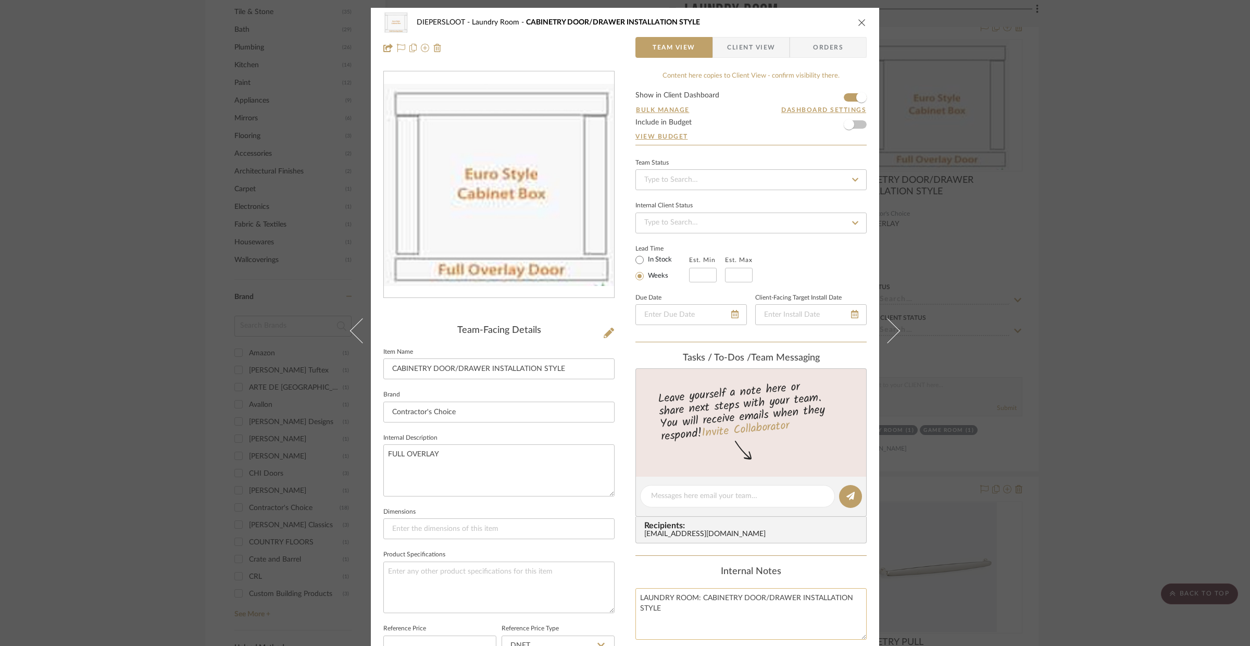
click at [651, 606] on textarea "LAUNDRY ROOM: CABINETRY DOOR/DRAWER INSTALLATION STYLE" at bounding box center [751, 614] width 231 height 52
type textarea "LAUNDRY ROOM: CABINETRY DOOR/DRAWER INSTALLATION STYLE"
click at [536, 586] on textarea at bounding box center [498, 588] width 231 height 52
drag, startPoint x: 663, startPoint y: 606, endPoint x: 627, endPoint y: 599, distance: 36.2
click at [627, 599] on div "DIEPERSLOOT Laundry Room CABINETRY DOOR/DRAWER INSTALLATION STYLE Team View Cli…" at bounding box center [625, 488] width 509 height 960
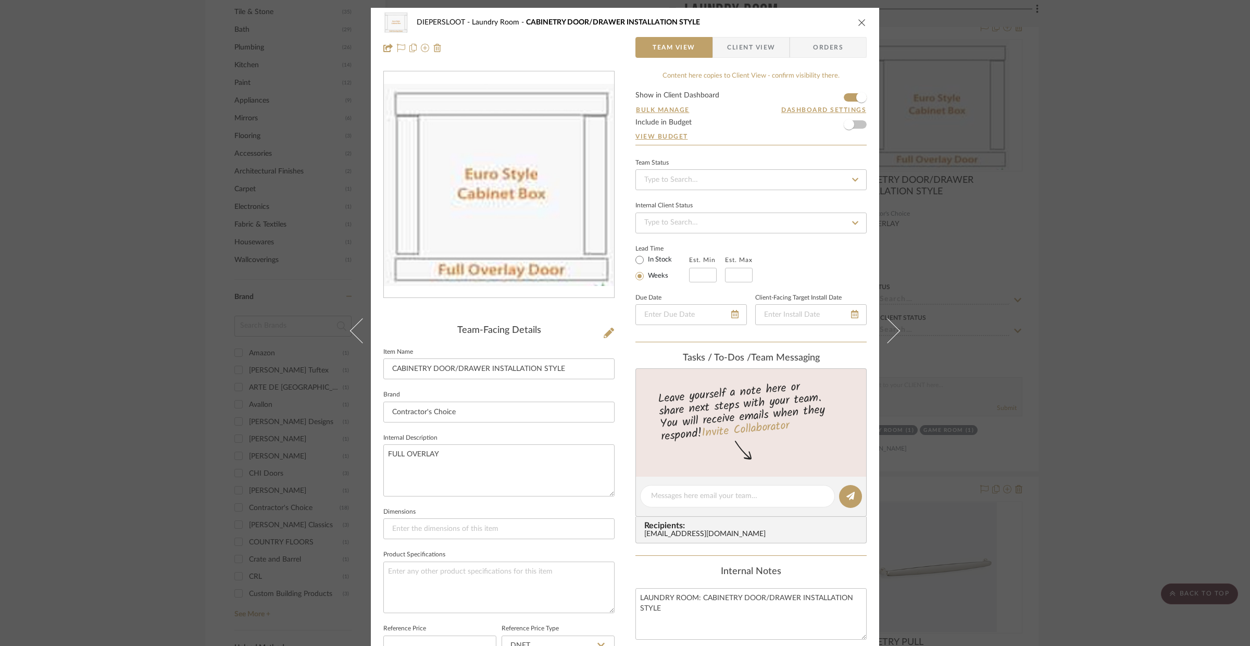
click at [950, 199] on div "DIEPERSLOOT Laundry Room CABINETRY DOOR/DRAWER INSTALLATION STYLE Team View Cli…" at bounding box center [625, 323] width 1250 height 646
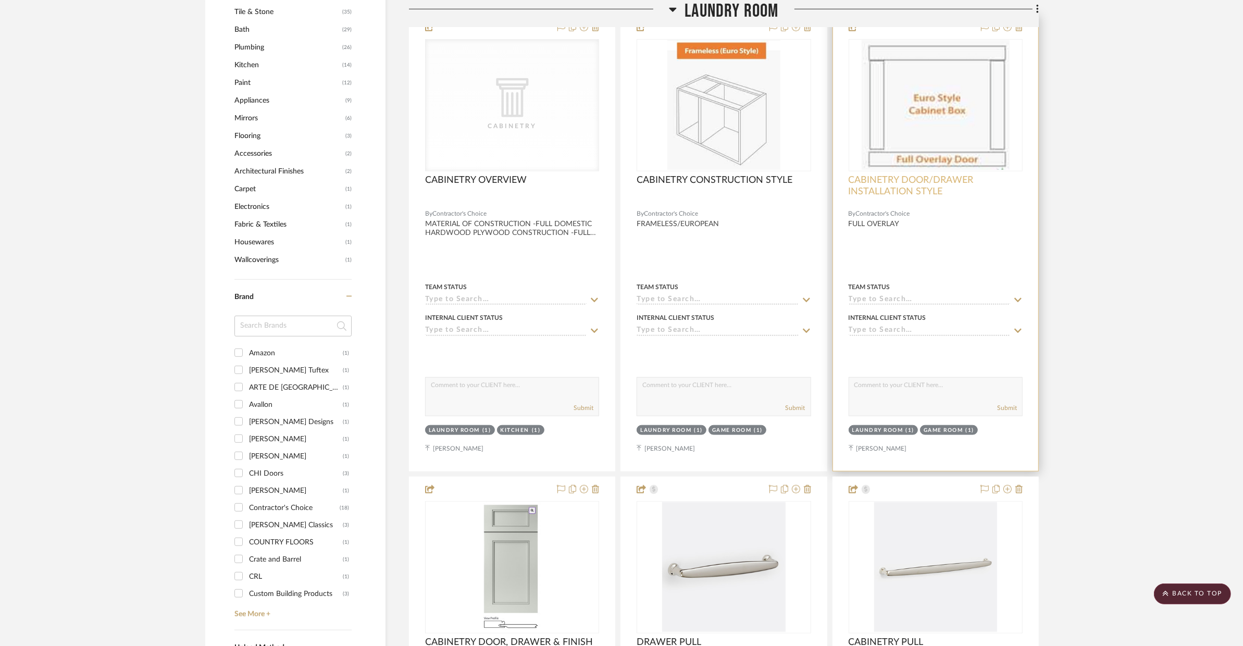
scroll to position [892, 0]
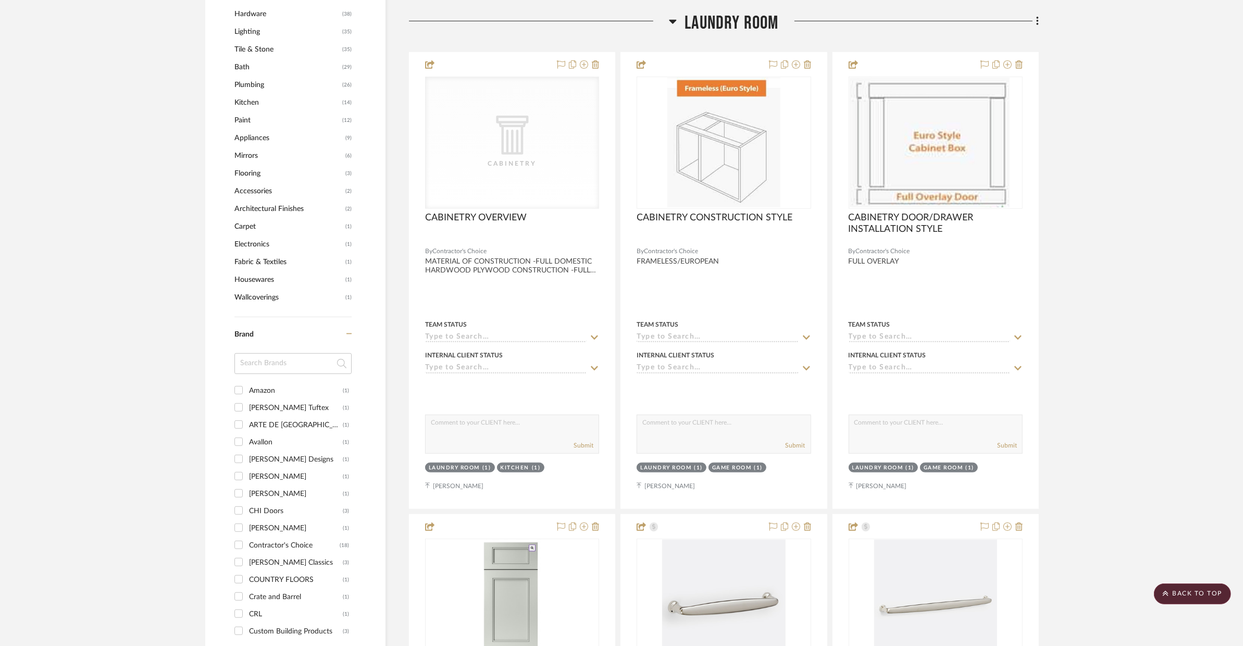
click at [765, 27] on span "Laundry Room" at bounding box center [732, 23] width 94 height 22
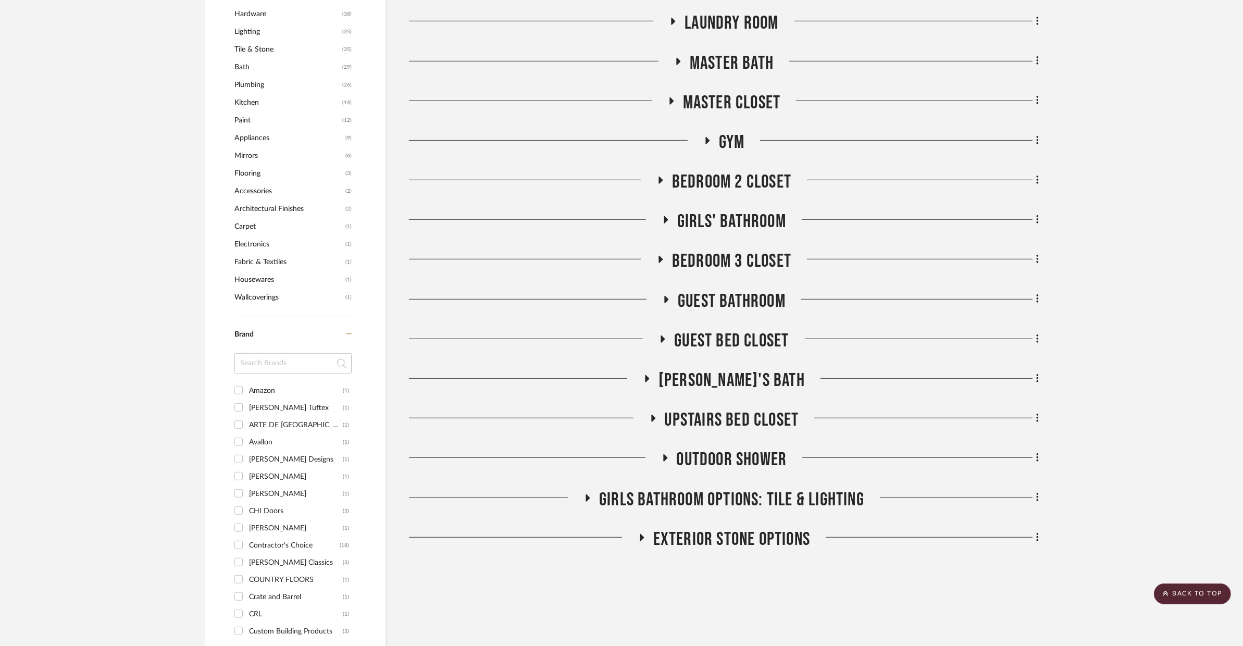
click at [744, 24] on span "Laundry Room" at bounding box center [732, 23] width 94 height 22
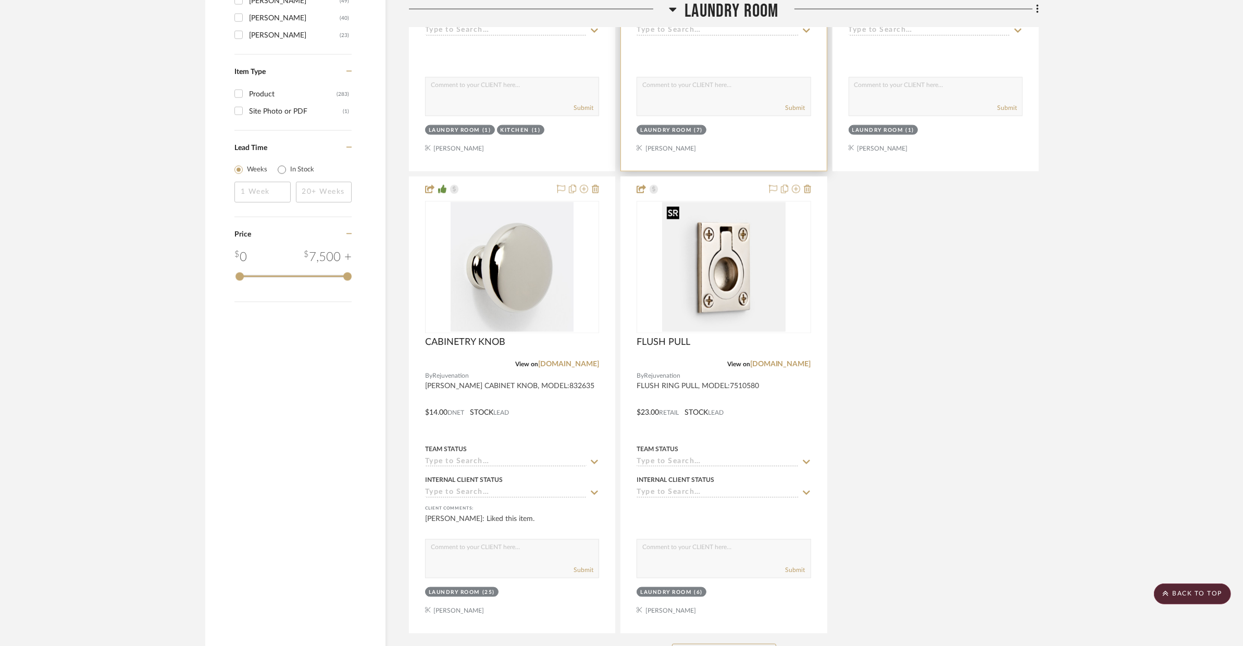
scroll to position [1772, 0]
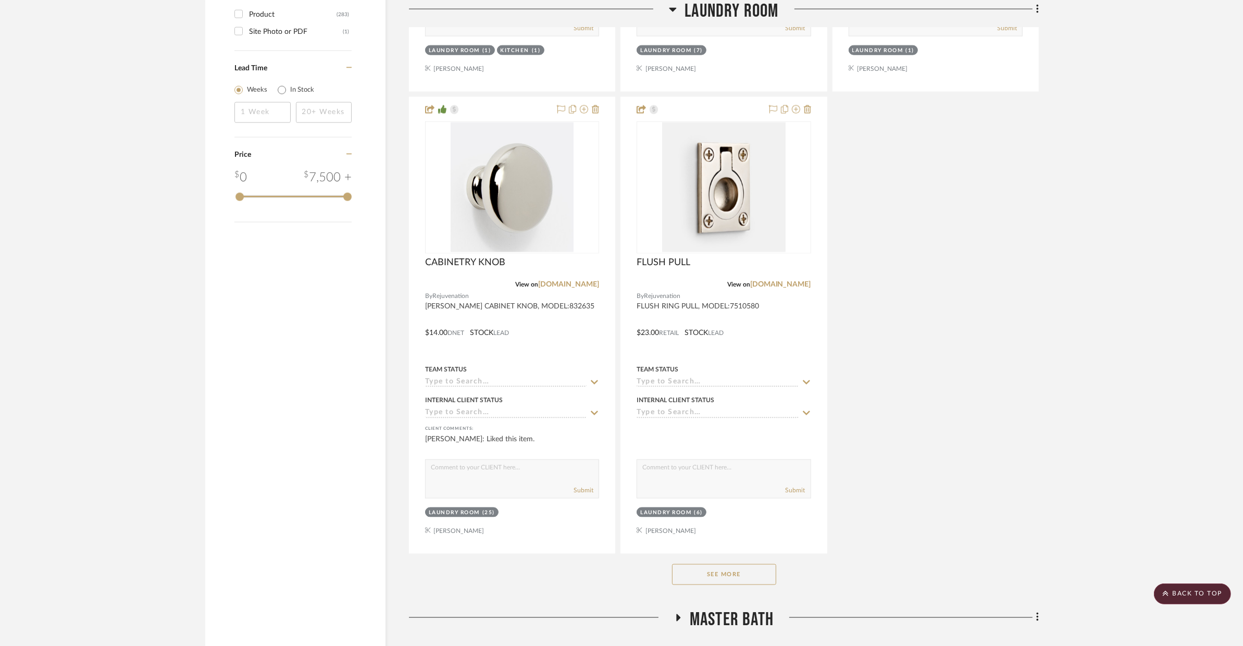
click at [698, 575] on button "See More" at bounding box center [724, 574] width 104 height 21
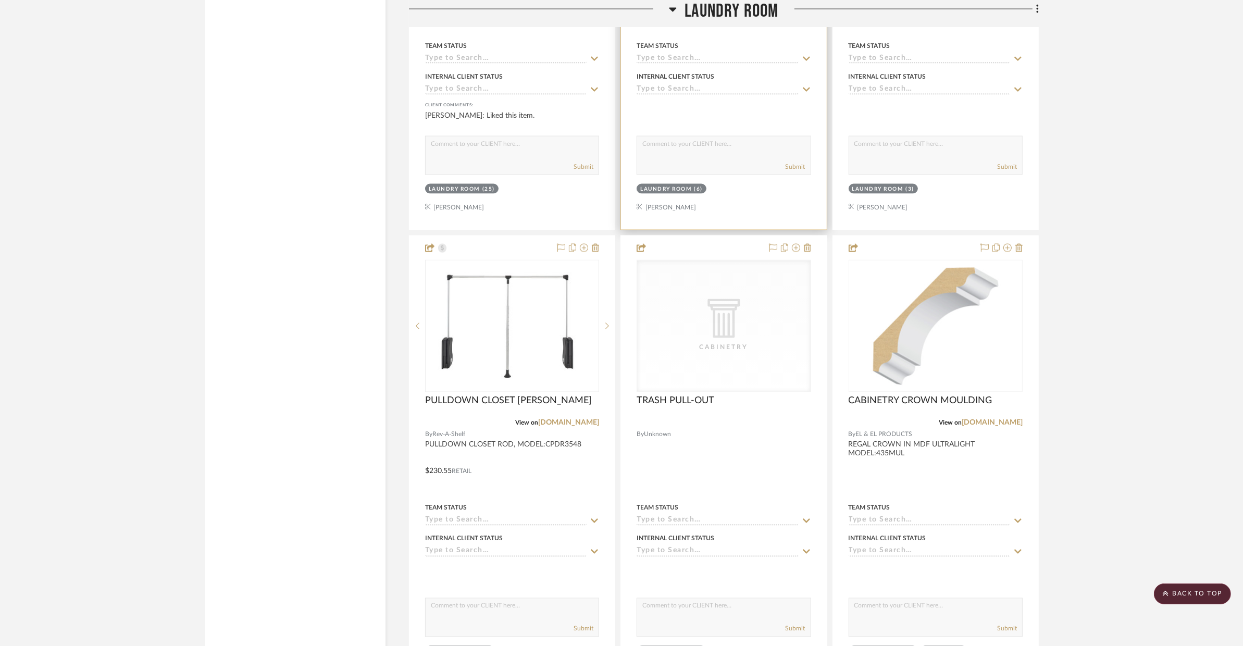
scroll to position [2107, 0]
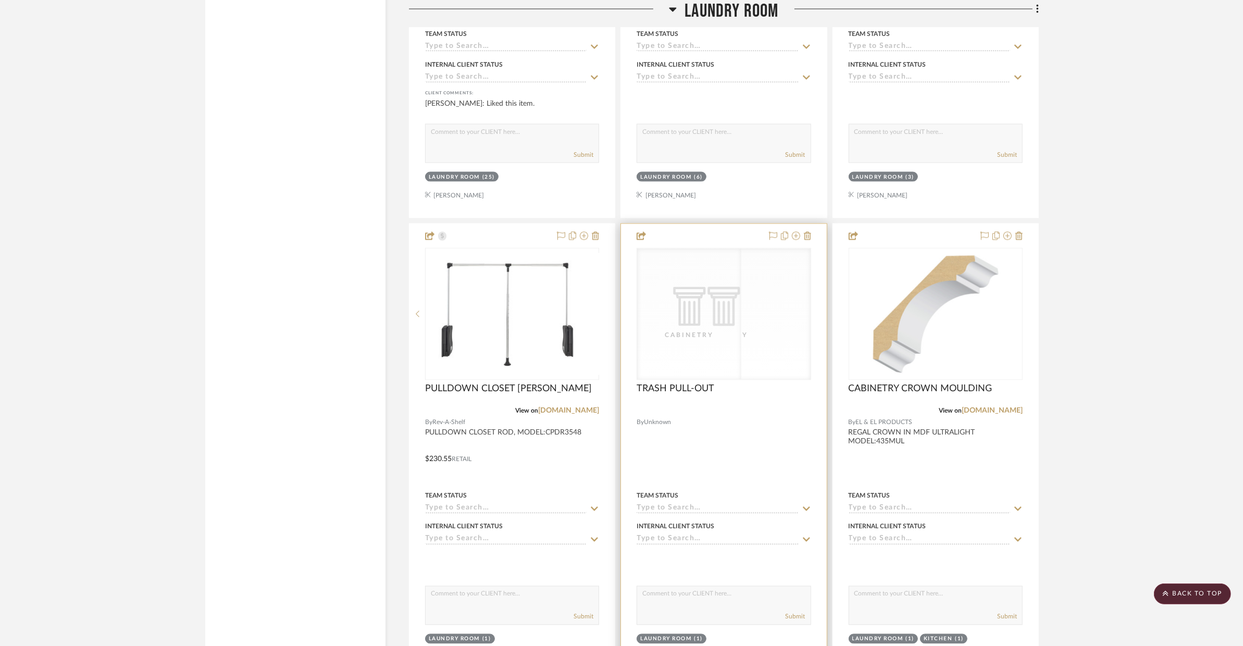
click at [768, 452] on div at bounding box center [723, 452] width 205 height 456
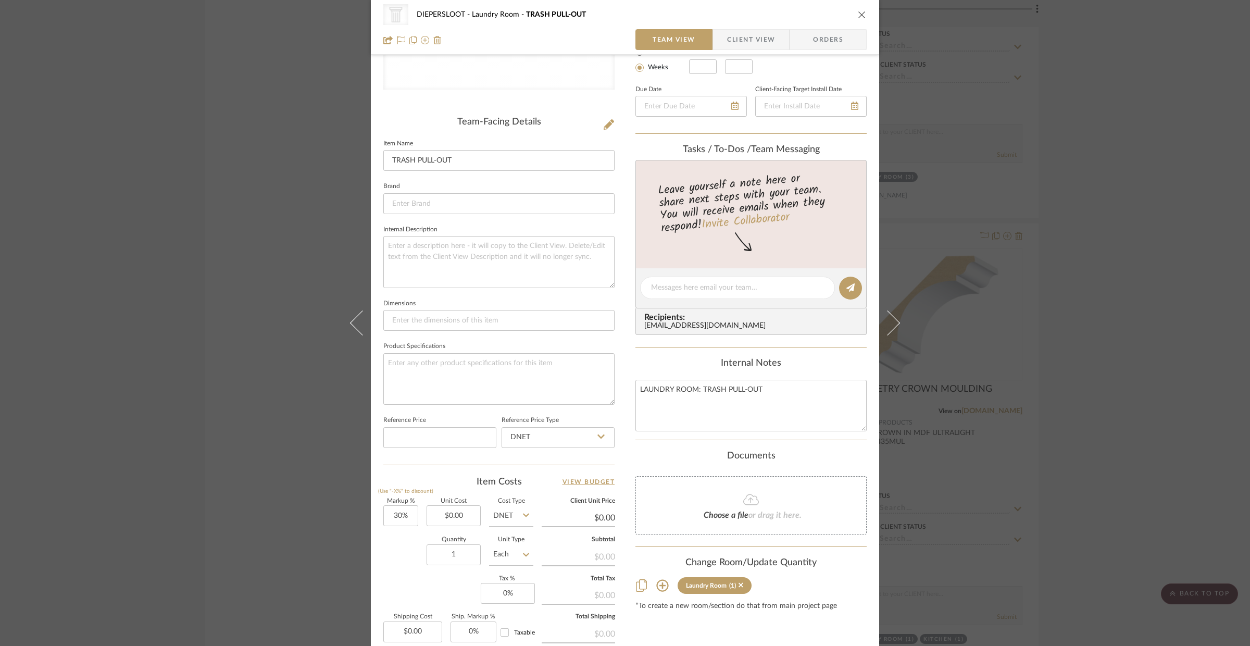
scroll to position [211, 0]
click at [862, 16] on icon "close" at bounding box center [862, 14] width 8 height 8
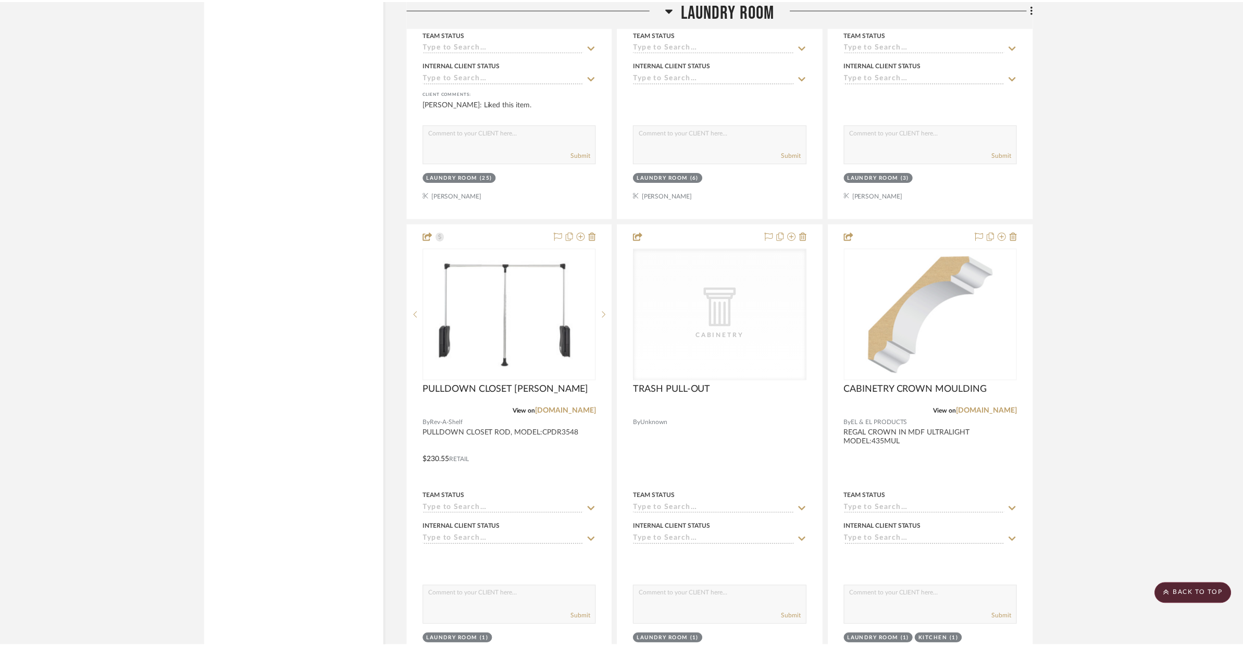
scroll to position [2107, 0]
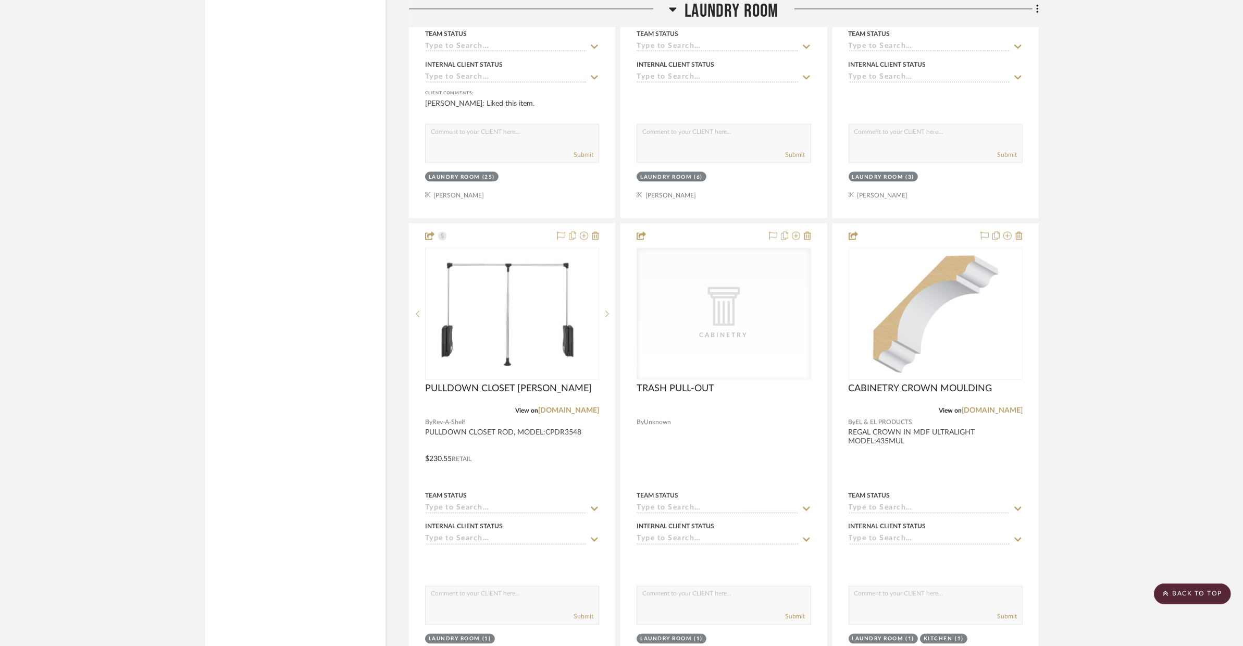
click at [1140, 187] on project-details-page "SHOW ME Project: DIEPERSLOOT Project Settings + Add Room/Section + Quick Add It…" at bounding box center [621, 313] width 1243 height 4691
